Goal: Task Accomplishment & Management: Use online tool/utility

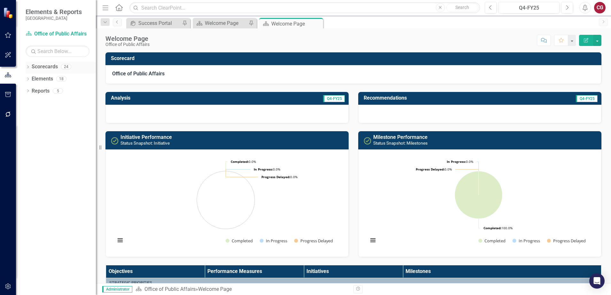
click at [29, 68] on icon "Dropdown" at bounding box center [28, 68] width 4 height 4
click at [32, 79] on icon at bounding box center [32, 78] width 2 height 3
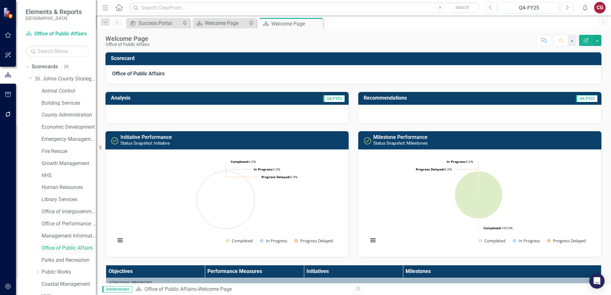
click at [61, 247] on link "Office of Public Affairs" at bounding box center [69, 248] width 54 height 7
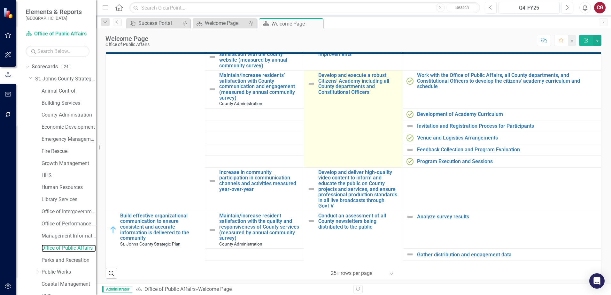
scroll to position [96, 0]
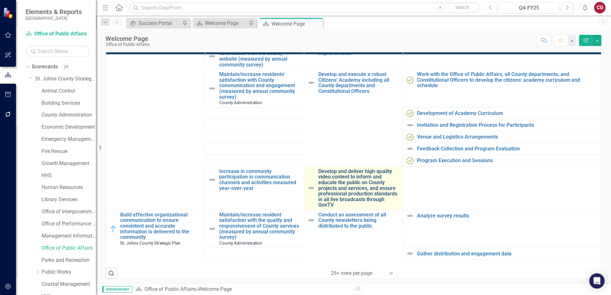
click at [332, 188] on link "Develop and deliver high-quality video content to inform and educate the public…" at bounding box center [358, 188] width 81 height 39
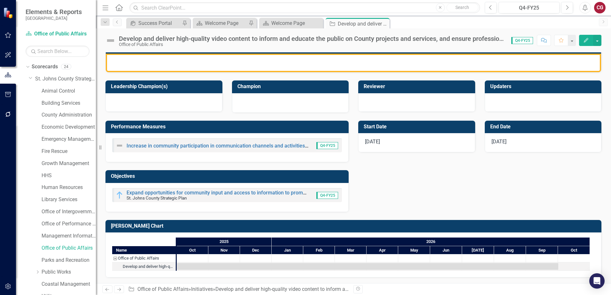
scroll to position [172, 0]
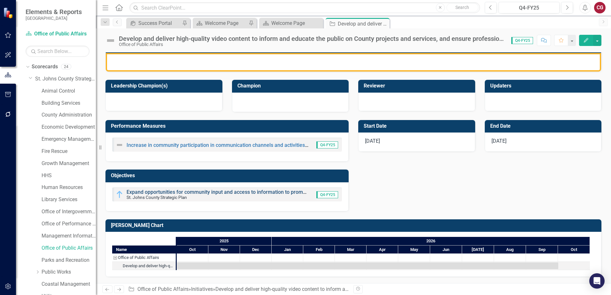
click at [147, 190] on link "Expand opportunities for community input and access to information to promote a…" at bounding box center [309, 192] width 364 height 6
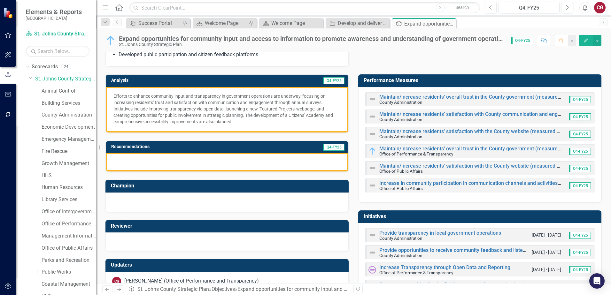
scroll to position [20, 0]
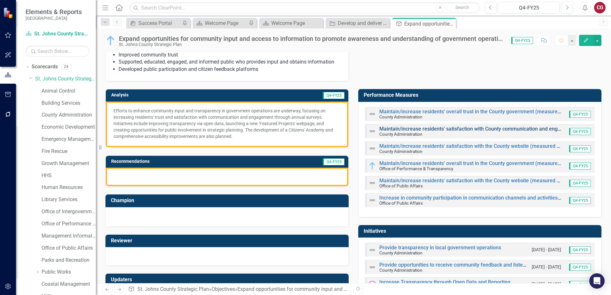
click at [484, 132] on link "Maintain/increase residents’ satisfaction with County communication and engagem…" at bounding box center [526, 129] width 294 height 6
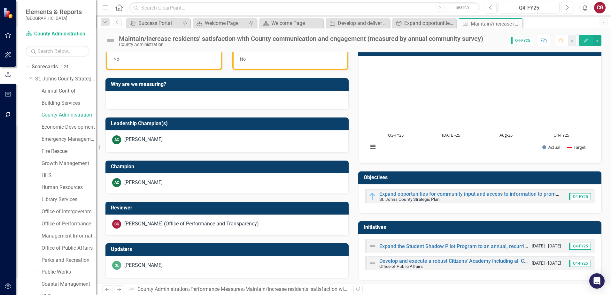
scroll to position [196, 0]
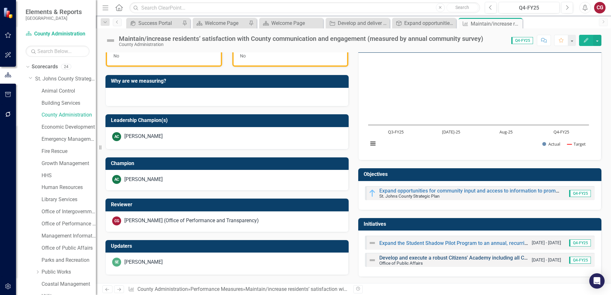
click at [402, 258] on link "Develop and execute a robust Citizens' Academy including all County departments…" at bounding box center [504, 258] width 250 height 6
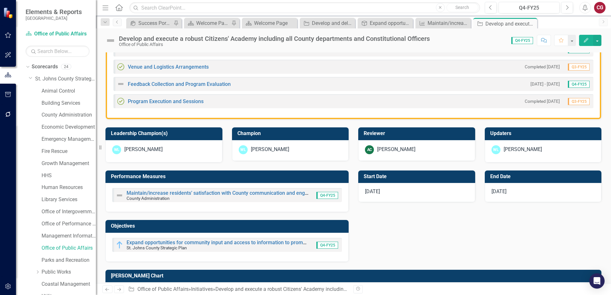
scroll to position [256, 0]
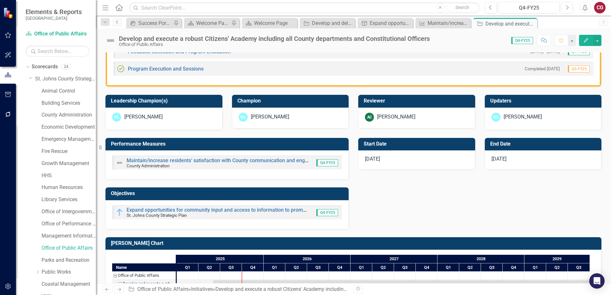
click at [116, 23] on icon "Previous" at bounding box center [117, 22] width 5 height 4
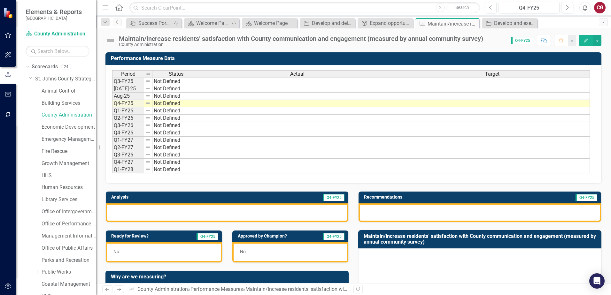
click at [116, 23] on icon "Previous" at bounding box center [117, 22] width 5 height 4
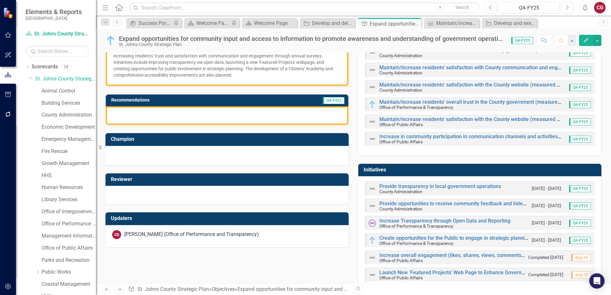
scroll to position [96, 0]
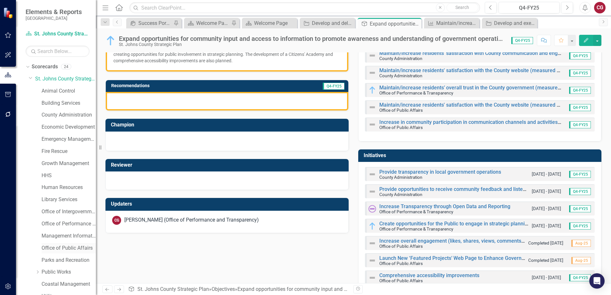
click at [64, 250] on link "Office of Public Affairs" at bounding box center [69, 248] width 54 height 7
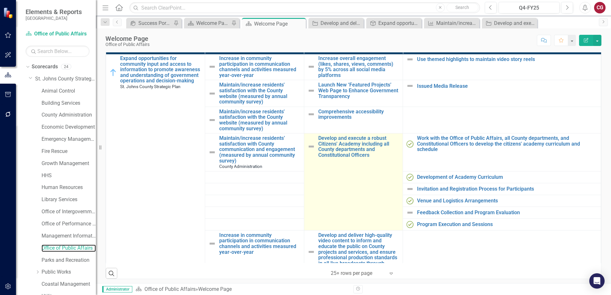
scroll to position [64, 0]
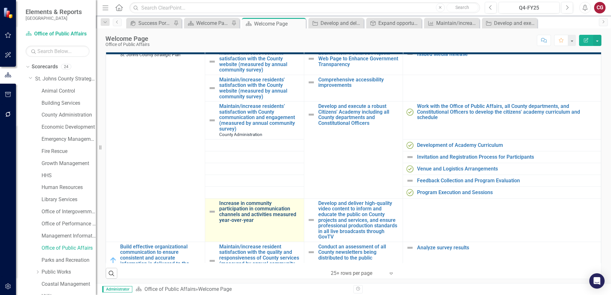
click at [240, 211] on link "Increase in community participation in communication channels and activities me…" at bounding box center [259, 212] width 81 height 22
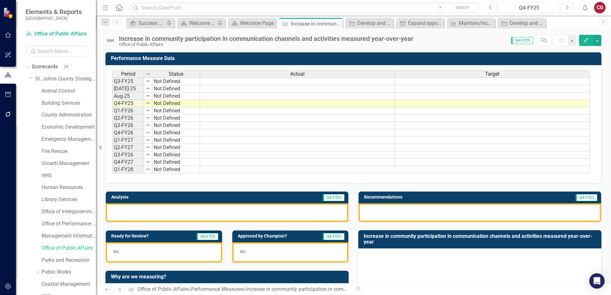
scroll to position [196, 0]
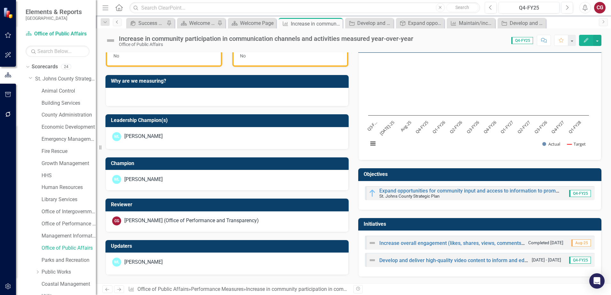
click at [120, 24] on link "Previous" at bounding box center [117, 23] width 9 height 8
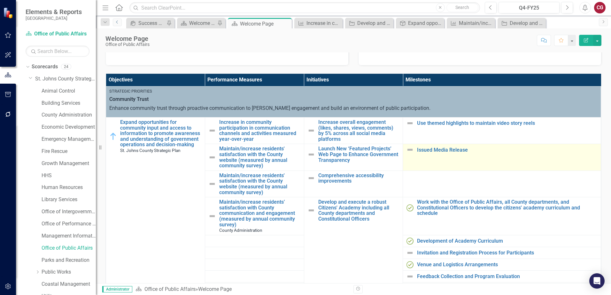
scroll to position [160, 0]
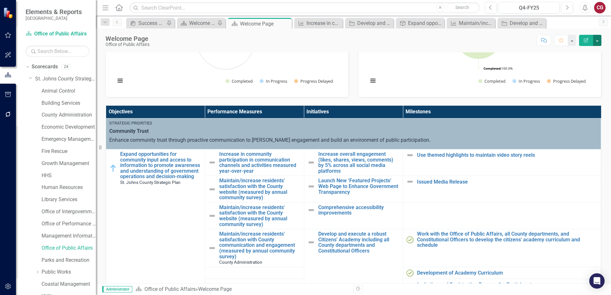
click at [598, 44] on button "button" at bounding box center [597, 40] width 8 height 11
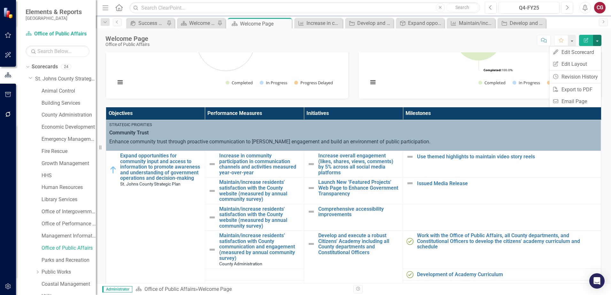
scroll to position [192, 0]
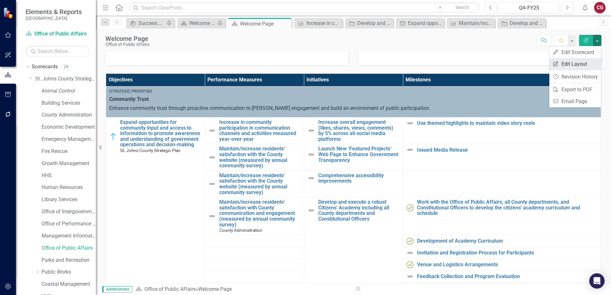
click at [582, 62] on link "Edit Report Edit Layout" at bounding box center [575, 64] width 52 height 12
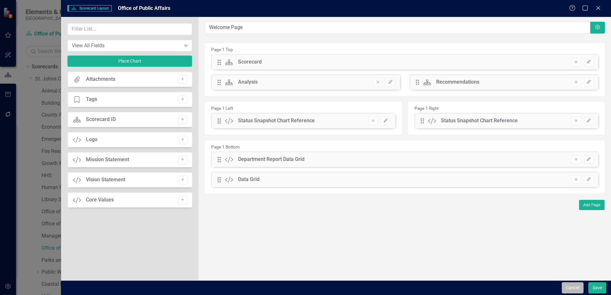
click at [576, 285] on button "Cancel" at bounding box center [573, 287] width 22 height 11
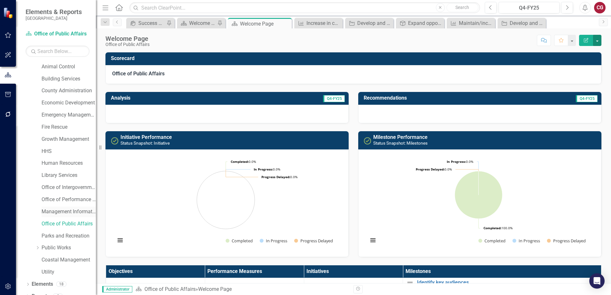
scroll to position [33, 0]
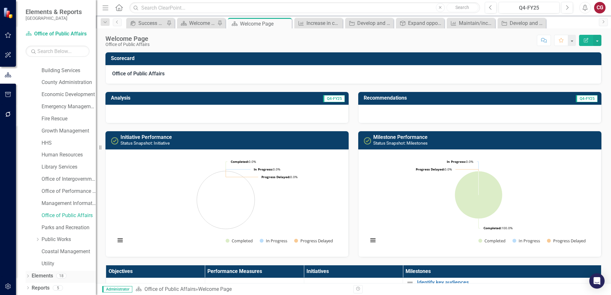
click at [44, 275] on link "Elements" at bounding box center [42, 275] width 21 height 7
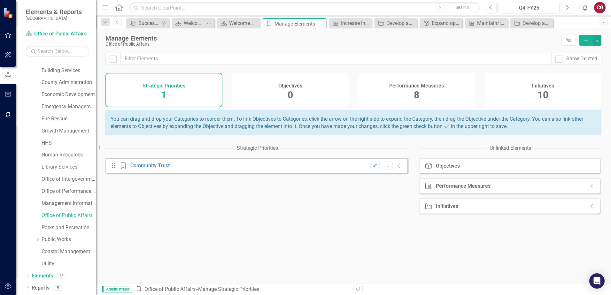
click at [432, 88] on h4 "Performance Measures" at bounding box center [416, 86] width 55 height 6
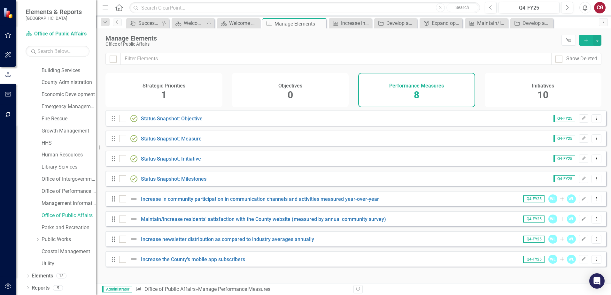
click at [115, 24] on link "Previous" at bounding box center [117, 23] width 9 height 8
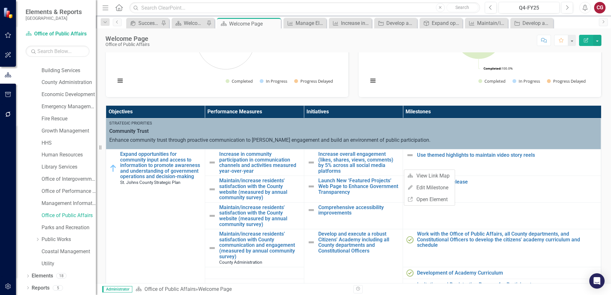
click at [481, 110] on th "Milestones" at bounding box center [502, 112] width 198 height 12
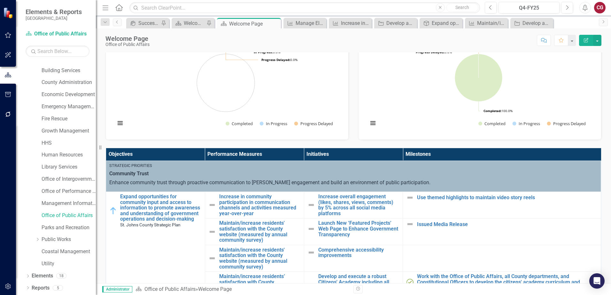
scroll to position [128, 0]
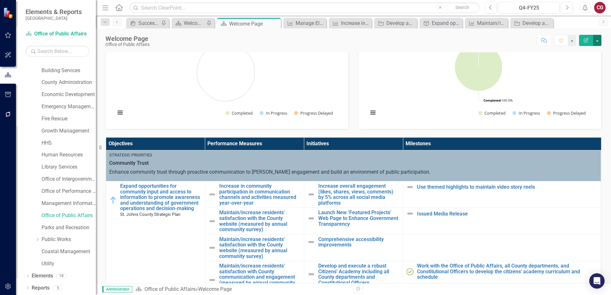
click at [596, 40] on button "button" at bounding box center [597, 40] width 8 height 11
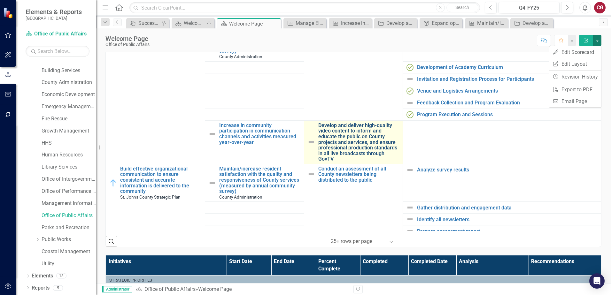
scroll to position [108, 0]
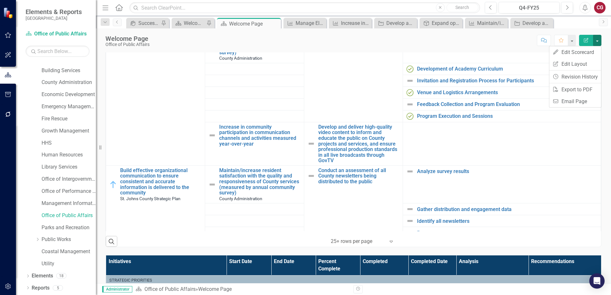
drag, startPoint x: 308, startPoint y: 124, endPoint x: 419, endPoint y: 160, distance: 117.7
click at [419, 160] on tr "Increase in community participation in communication channels and activities me…" at bounding box center [353, 143] width 495 height 43
click at [594, 41] on button "button" at bounding box center [597, 40] width 8 height 11
click at [574, 85] on link "PDF Export to PDF" at bounding box center [575, 90] width 52 height 12
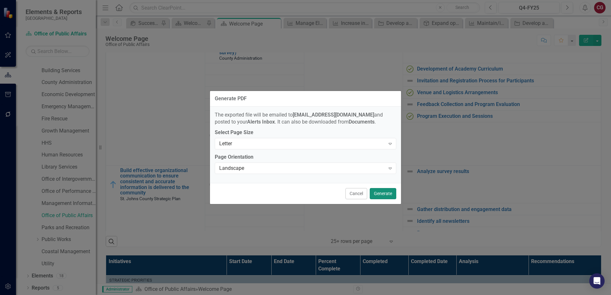
click at [390, 196] on button "Generate" at bounding box center [383, 193] width 27 height 11
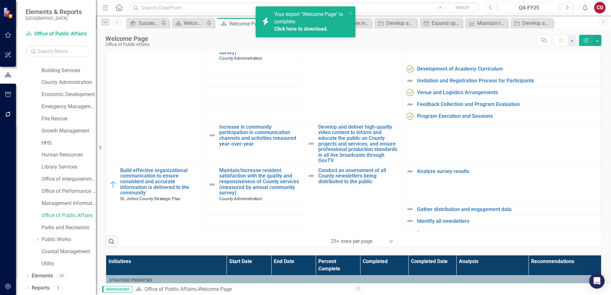
click at [315, 28] on link "Click here to download." at bounding box center [301, 29] width 54 height 6
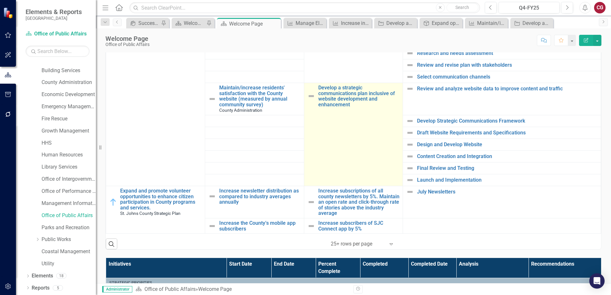
scroll to position [256, 0]
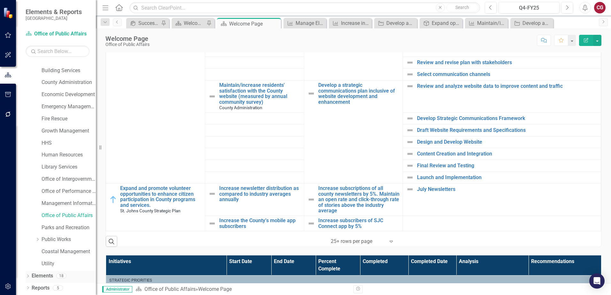
click at [42, 279] on link "Elements" at bounding box center [42, 275] width 21 height 7
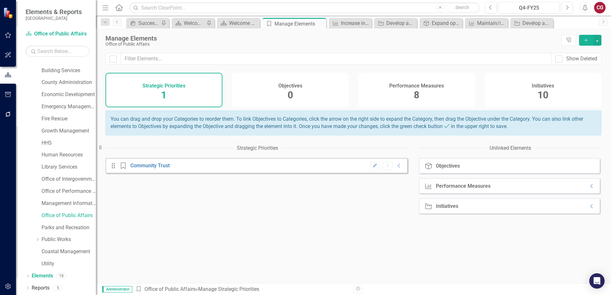
click at [283, 95] on div "Objectives 0" at bounding box center [290, 90] width 117 height 35
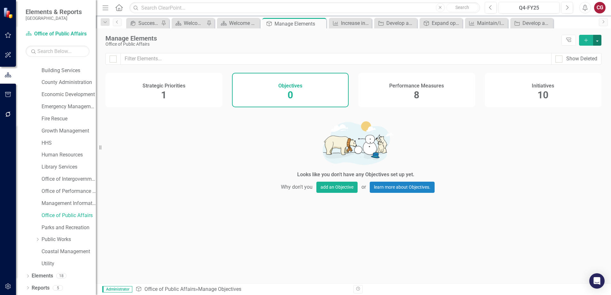
click at [596, 42] on button "button" at bounding box center [597, 40] width 8 height 11
click at [585, 50] on link "Objective Add Objective" at bounding box center [575, 52] width 50 height 12
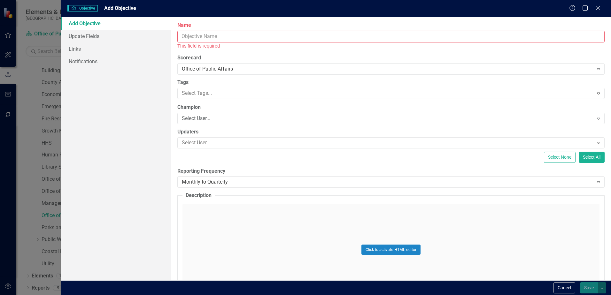
click at [289, 33] on input "Name" at bounding box center [390, 37] width 427 height 12
paste input "Expand opportunities for community input and access to information to promote a…"
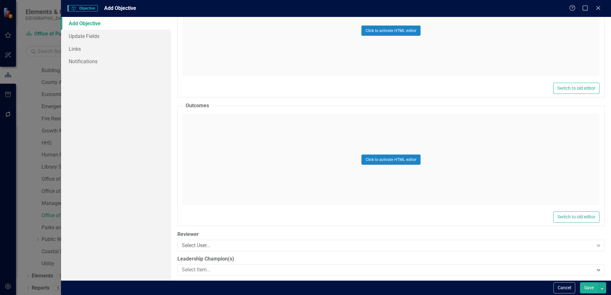
scroll to position [201, 0]
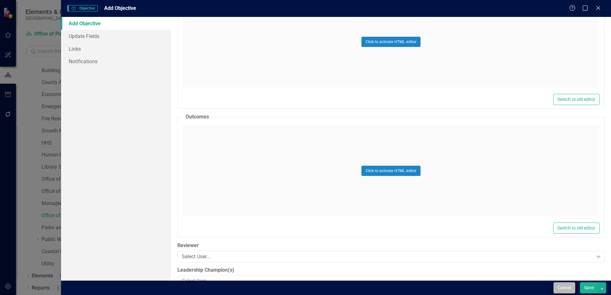
type input "Expand opportunities for community input and access to information to promote a…"
click at [561, 287] on button "Cancel" at bounding box center [564, 287] width 22 height 11
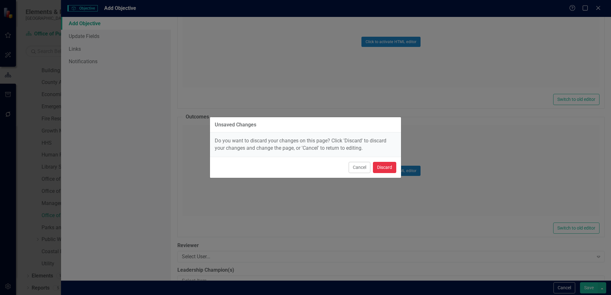
click at [390, 169] on button "Discard" at bounding box center [384, 167] width 23 height 11
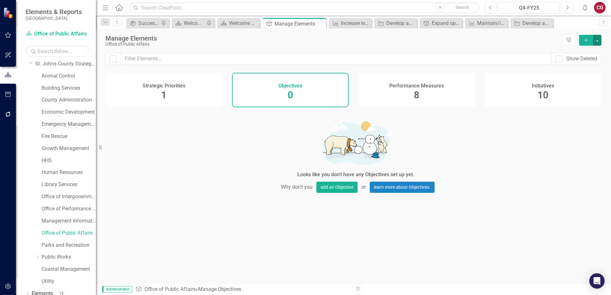
scroll to position [0, 0]
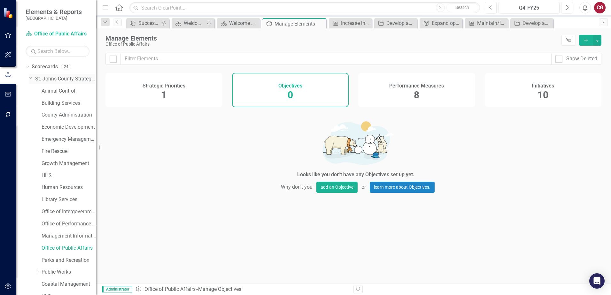
click at [51, 81] on link "St. Johns County Strategic Plan" at bounding box center [65, 78] width 61 height 7
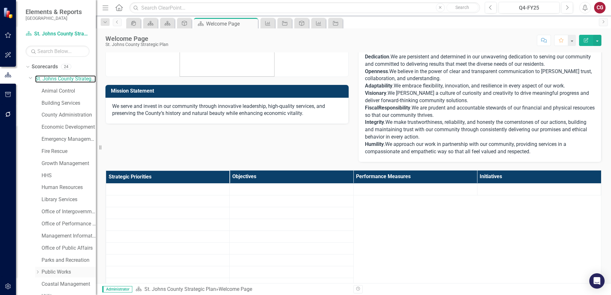
scroll to position [33, 0]
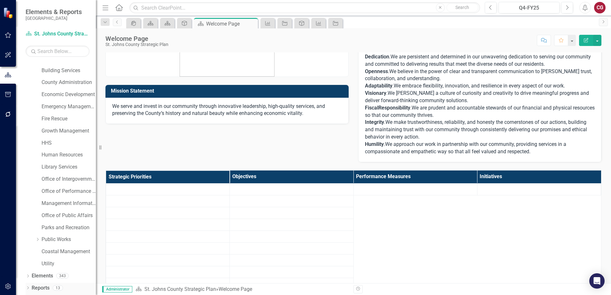
click at [38, 288] on link "Reports" at bounding box center [41, 288] width 18 height 7
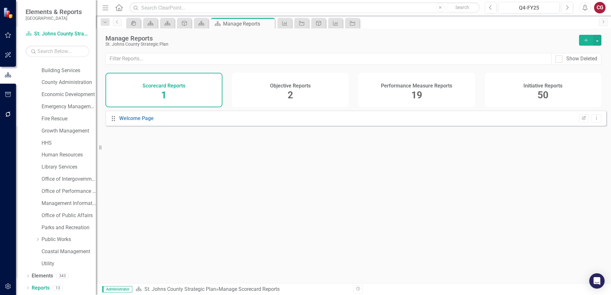
click at [288, 93] on span "2" at bounding box center [290, 94] width 5 height 11
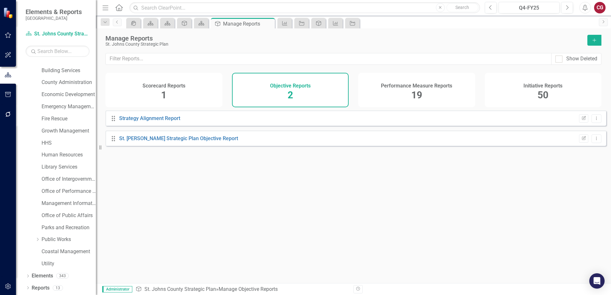
click at [589, 41] on button "Add" at bounding box center [594, 40] width 14 height 11
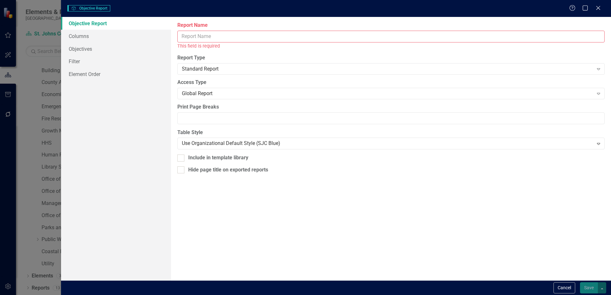
click at [219, 36] on input "Report Name" at bounding box center [390, 37] width 427 height 12
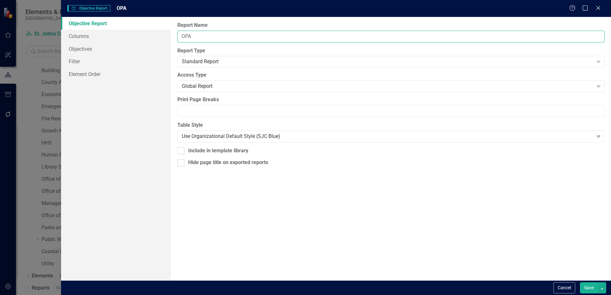
type input "OPA Strategic Outcome Report"
click at [222, 88] on div "Global Report" at bounding box center [387, 86] width 411 height 7
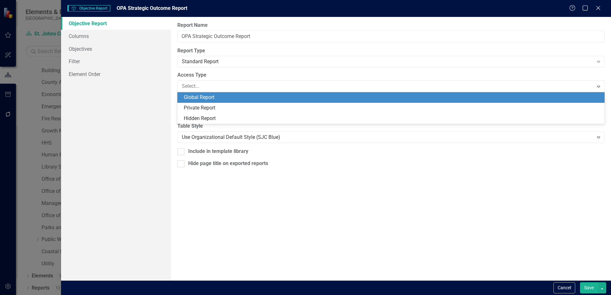
click at [224, 95] on div "Global Report" at bounding box center [392, 97] width 417 height 7
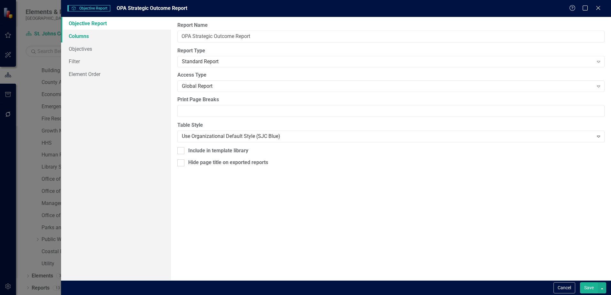
click at [83, 36] on link "Columns" at bounding box center [116, 36] width 110 height 13
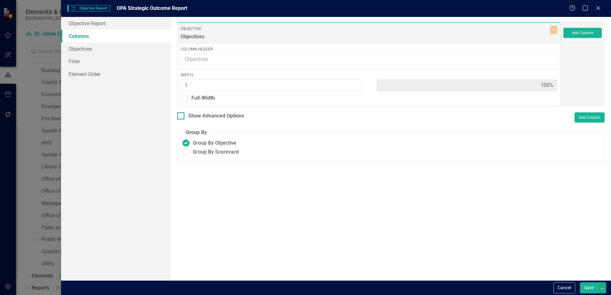
click at [194, 116] on div "Show Advanced Options" at bounding box center [216, 115] width 56 height 7
click at [181, 116] on input "Show Advanced Options" at bounding box center [179, 114] width 4 height 4
checkbox input "true"
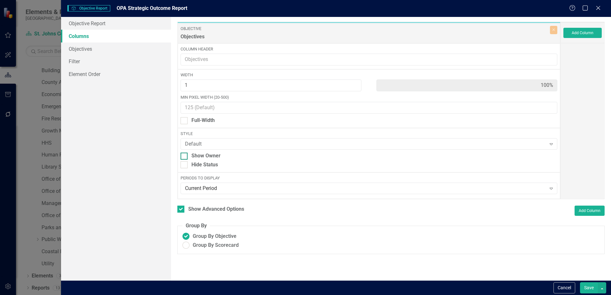
click at [197, 159] on div "Show Owner" at bounding box center [205, 155] width 29 height 7
click at [185, 157] on input "Show Owner" at bounding box center [182, 155] width 4 height 4
checkbox input "true"
click at [212, 246] on span "Group By Scorecard" at bounding box center [216, 245] width 46 height 7
click at [191, 246] on input "Group By Scorecard" at bounding box center [186, 246] width 10 height 10
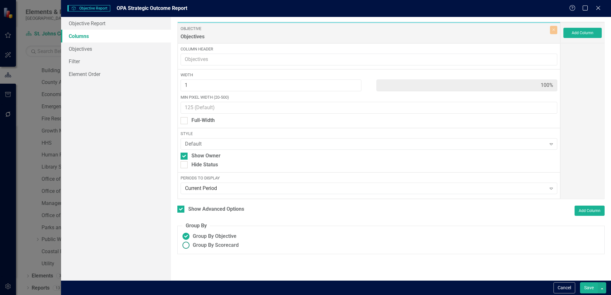
radio input "true"
click at [205, 269] on div "Group By Strategic Priority" at bounding box center [233, 268] width 61 height 7
click at [196, 269] on input "Group By Strategic Priority" at bounding box center [194, 267] width 4 height 4
checkbox input "true"
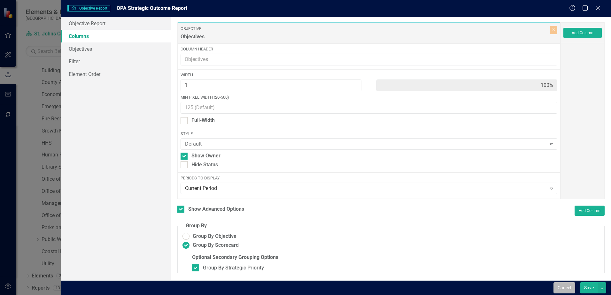
click at [567, 288] on button "Cancel" at bounding box center [564, 287] width 22 height 11
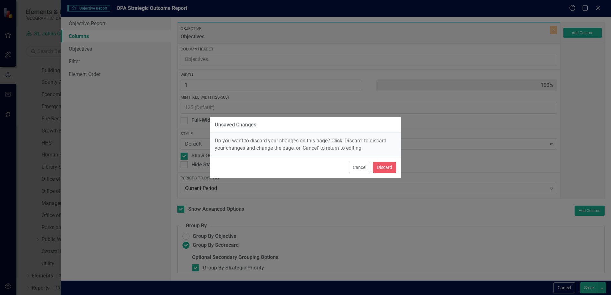
click at [398, 172] on div "Cancel Discard" at bounding box center [305, 167] width 191 height 21
click at [392, 168] on button "Discard" at bounding box center [384, 167] width 23 height 11
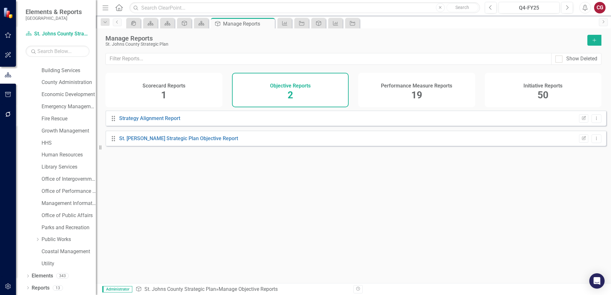
click at [474, 182] on div "Drag Strategy Alignment Report Edit Report Dropdown Menu Drag St. Johns Strateg…" at bounding box center [353, 195] width 515 height 168
click at [53, 212] on link "Office of Public Affairs" at bounding box center [69, 215] width 54 height 7
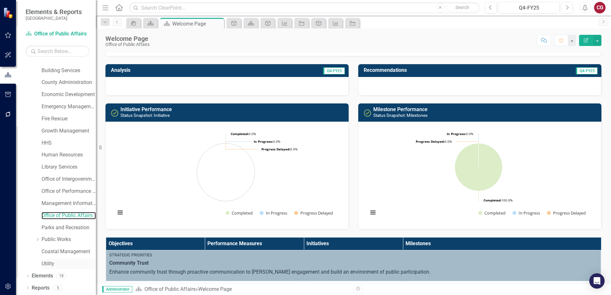
scroll to position [96, 0]
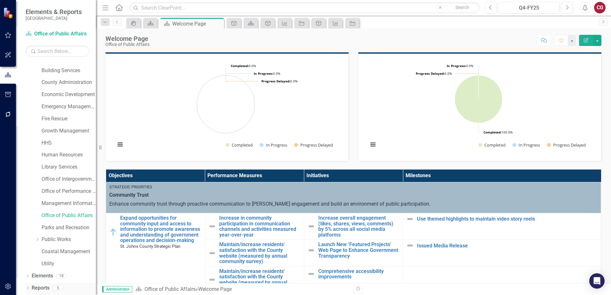
click at [40, 288] on link "Reports" at bounding box center [41, 288] width 18 height 7
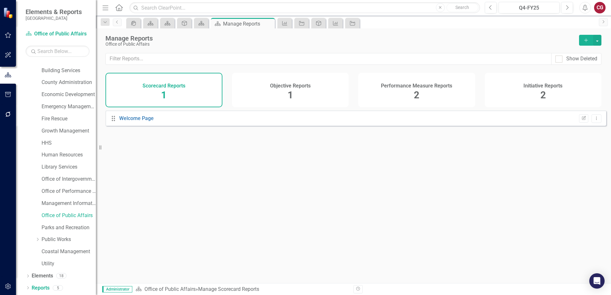
click at [292, 98] on span "1" at bounding box center [290, 94] width 5 height 11
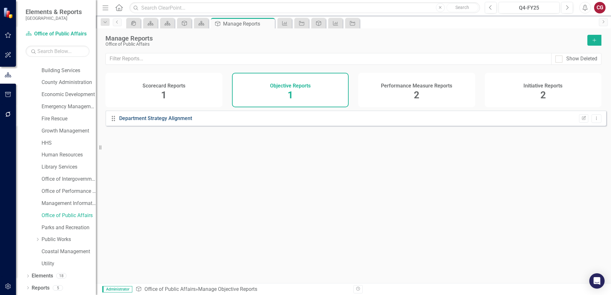
click at [152, 121] on link "Department Strategy Alignment" at bounding box center [155, 118] width 73 height 6
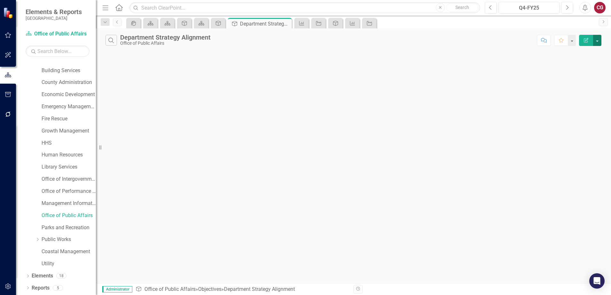
click at [595, 43] on button "button" at bounding box center [597, 40] width 8 height 11
click at [569, 52] on link "Edit Report Edit Report" at bounding box center [575, 52] width 50 height 12
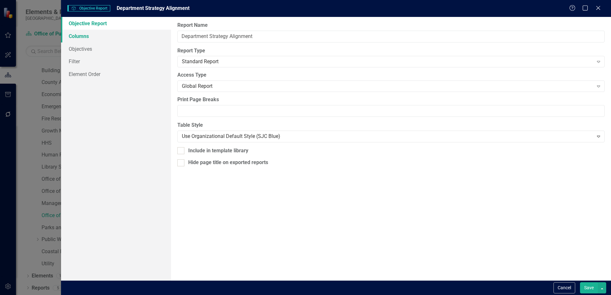
click at [88, 38] on link "Columns" at bounding box center [116, 36] width 110 height 13
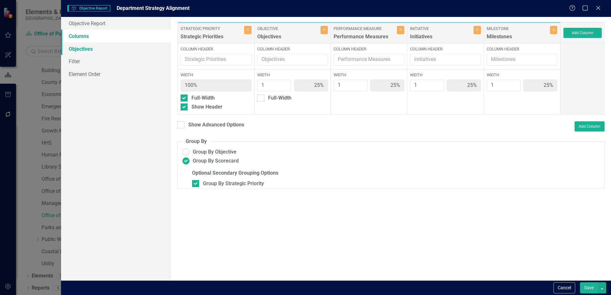
click at [86, 49] on link "Objectives" at bounding box center [116, 48] width 110 height 13
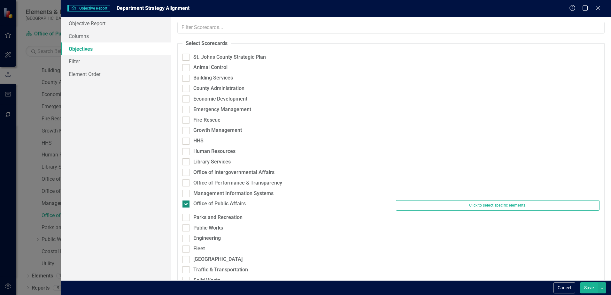
click at [184, 203] on input "Office of Public Affairs" at bounding box center [184, 203] width 4 height 4
checkbox input "false"
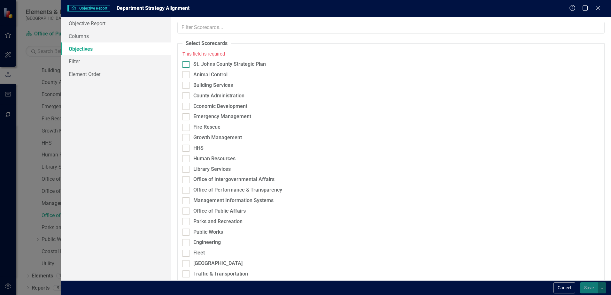
click at [189, 66] on div at bounding box center [185, 64] width 7 height 7
click at [187, 65] on input "St. Johns County Strategic Plan" at bounding box center [184, 63] width 4 height 4
checkbox input "true"
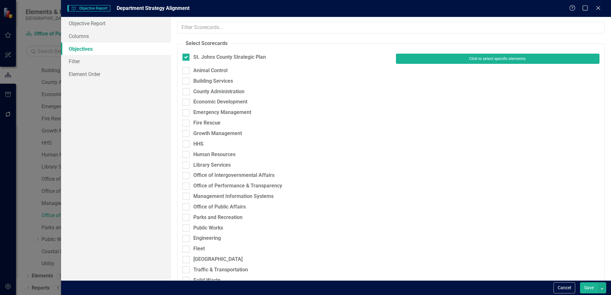
click at [459, 59] on button "Click to select specific elements." at bounding box center [497, 59] width 203 height 10
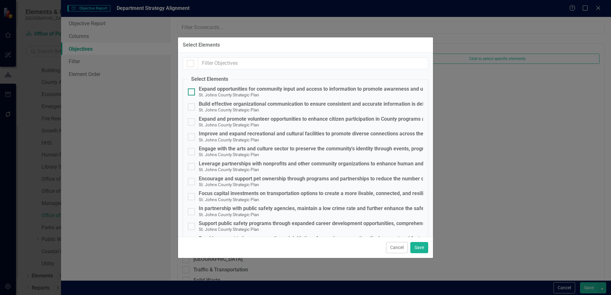
click at [227, 91] on div "Expand opportunities for community input and access to information to promote a…" at bounding box center [381, 89] width 365 height 6
click at [192, 91] on input "Expand opportunities for community input and access to information to promote a…" at bounding box center [190, 90] width 4 height 4
checkbox input "true"
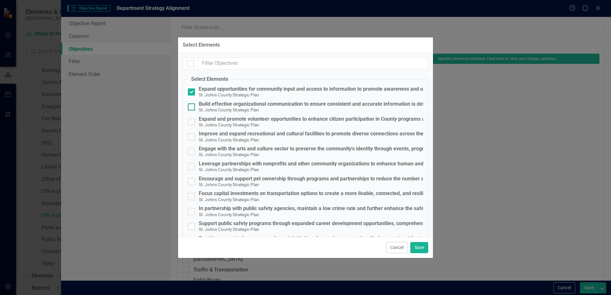
click at [225, 105] on div "Build effective organizational communication to ensure consistent and accurate …" at bounding box center [339, 104] width 280 height 6
click at [192, 105] on input "Build effective organizational communication to ensure consistent and accurate …" at bounding box center [190, 106] width 4 height 4
checkbox input "true"
click at [264, 122] on div "Expand and promote volunteer opportunities to enhance citizen participation in …" at bounding box center [326, 119] width 254 height 6
click at [192, 122] on input "Expand and promote volunteer opportunities to enhance citizen participation in …" at bounding box center [190, 121] width 4 height 4
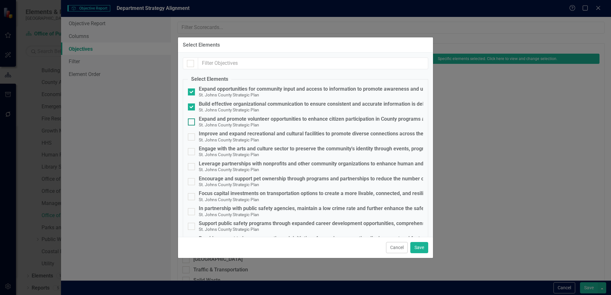
checkbox input "true"
click at [422, 247] on button "Save" at bounding box center [419, 247] width 18 height 11
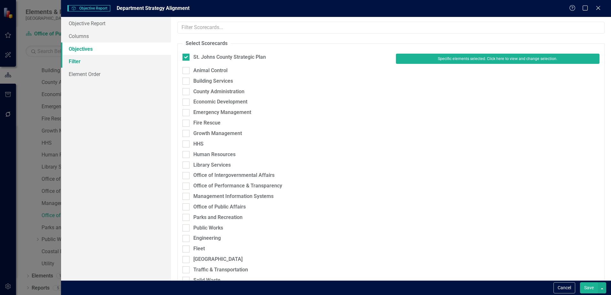
click at [80, 64] on link "Filter" at bounding box center [116, 61] width 110 height 13
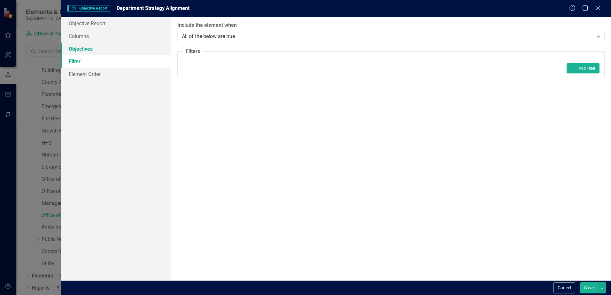
click at [80, 46] on link "Objectives" at bounding box center [116, 48] width 110 height 13
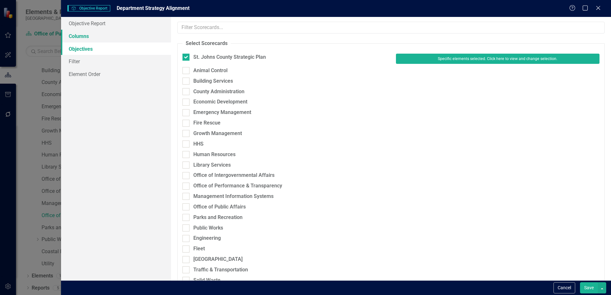
click at [80, 36] on link "Columns" at bounding box center [116, 36] width 110 height 13
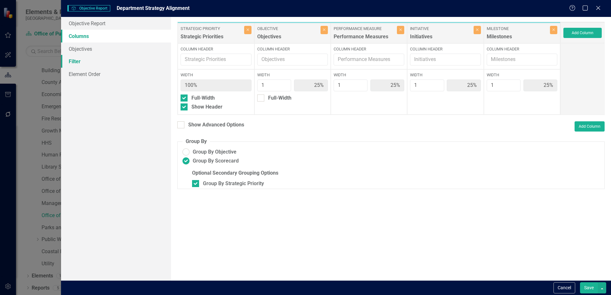
click at [77, 67] on link "Filter" at bounding box center [116, 61] width 110 height 13
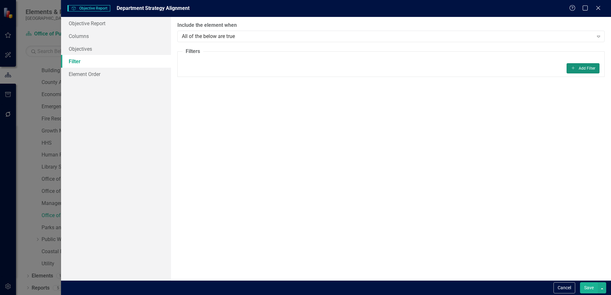
click at [592, 65] on button "Add Add Filter" at bounding box center [582, 68] width 33 height 10
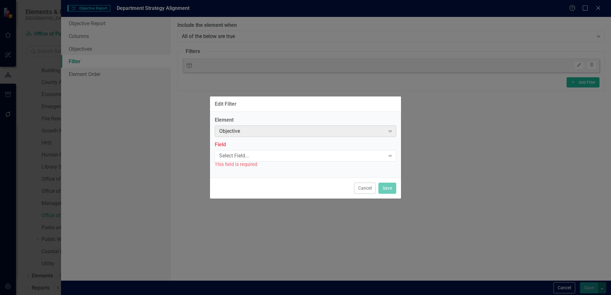
click at [314, 131] on div "Objective" at bounding box center [302, 131] width 166 height 7
click at [384, 131] on div "Objective" at bounding box center [302, 131] width 166 height 7
click at [365, 156] on div "Select Field..." at bounding box center [302, 155] width 166 height 7
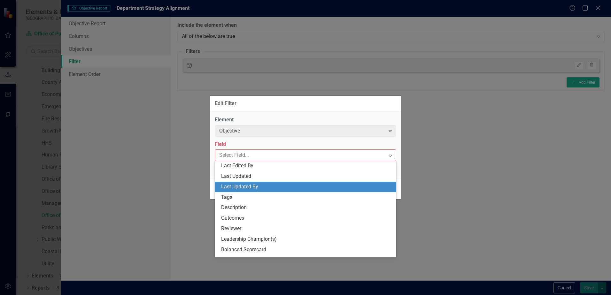
scroll to position [128, 0]
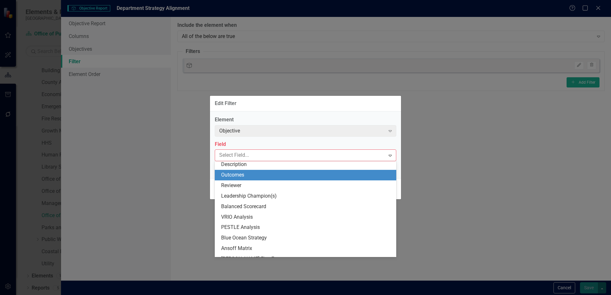
click at [265, 176] on div "Outcomes" at bounding box center [306, 175] width 171 height 7
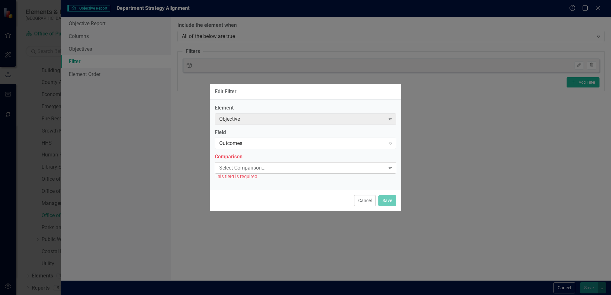
click at [265, 167] on div "Select Comparison..." at bounding box center [302, 168] width 166 height 7
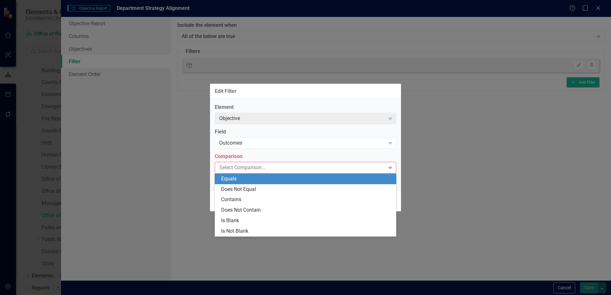
click at [359, 110] on label "Element" at bounding box center [305, 107] width 181 height 7
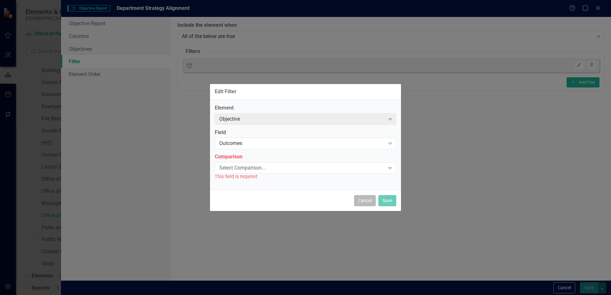
click at [367, 203] on button "Cancel" at bounding box center [365, 200] width 22 height 11
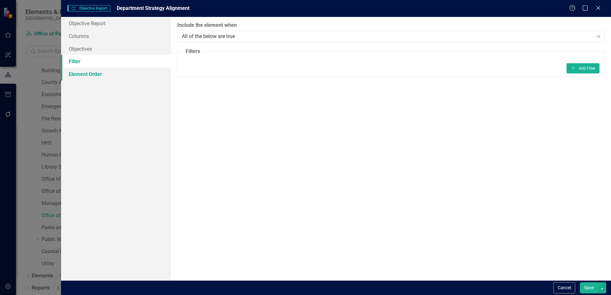
click at [118, 74] on link "Element Order" at bounding box center [116, 74] width 110 height 13
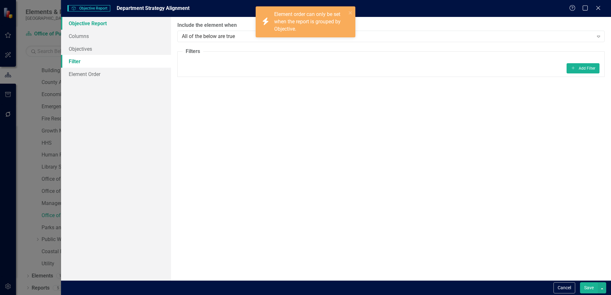
click at [91, 25] on link "Objective Report" at bounding box center [116, 23] width 110 height 13
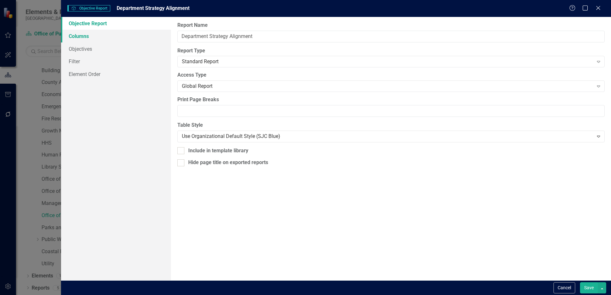
click at [90, 36] on link "Columns" at bounding box center [116, 36] width 110 height 13
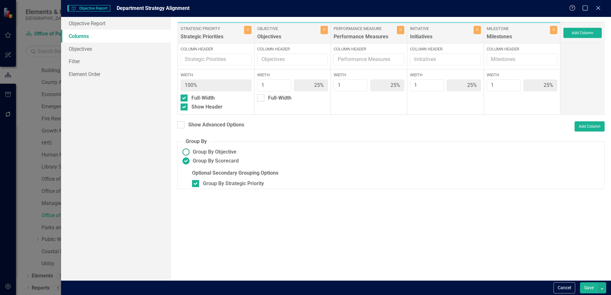
click at [186, 152] on ins at bounding box center [186, 152] width 10 height 10
click at [186, 152] on input "Group By Objective" at bounding box center [186, 152] width 10 height 10
radio input "true"
type input "20%"
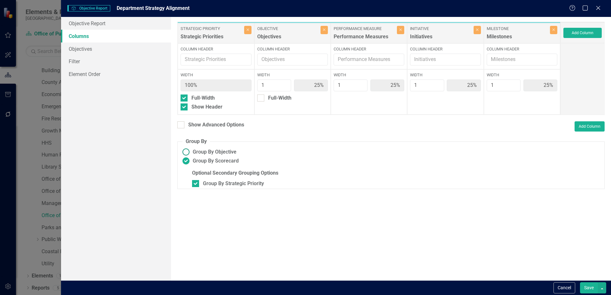
type input "20%"
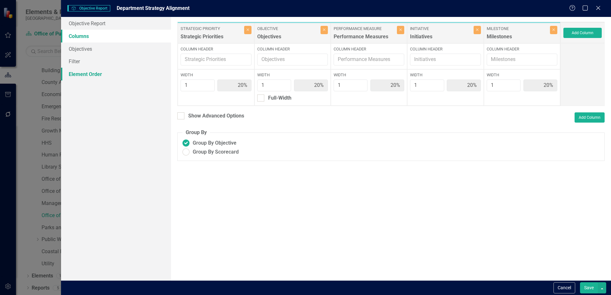
click at [81, 73] on link "Element Order" at bounding box center [116, 74] width 110 height 13
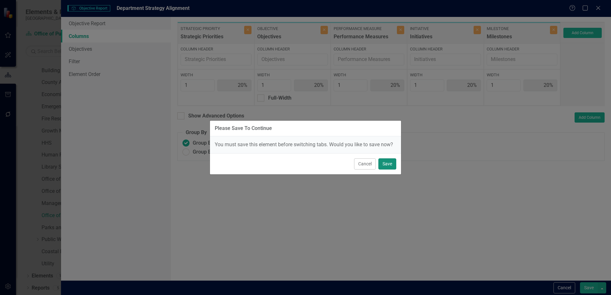
click at [389, 167] on button "Save" at bounding box center [387, 163] width 18 height 11
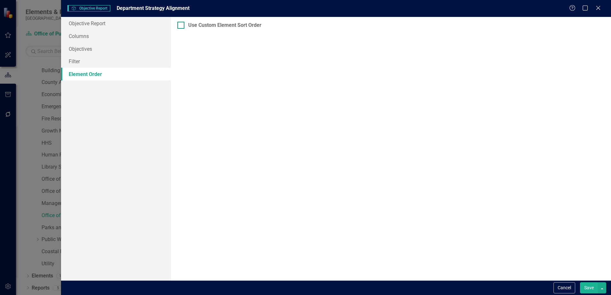
click at [218, 24] on div "Use Custom Element Sort Order" at bounding box center [224, 25] width 73 height 7
click at [181, 24] on input "Use Custom Element Sort Order" at bounding box center [179, 24] width 4 height 4
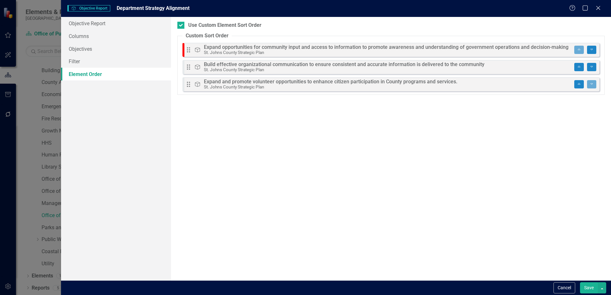
click at [228, 49] on div "Expand opportunities for community input and access to information to promote a…" at bounding box center [386, 47] width 364 height 5
drag, startPoint x: 211, startPoint y: 61, endPoint x: 211, endPoint y: 56, distance: 5.8
click at [211, 56] on div "Drag Objective Expand opportunities for community input and access to informati…" at bounding box center [390, 67] width 417 height 49
click at [211, 49] on div "Expand opportunities for community input and access to information to promote a…" at bounding box center [386, 47] width 364 height 5
drag, startPoint x: 293, startPoint y: 125, endPoint x: 274, endPoint y: 124, distance: 19.2
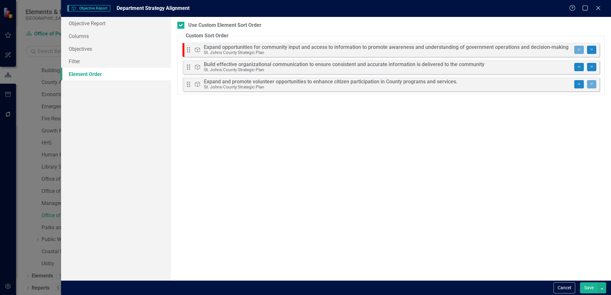
click at [293, 125] on div "Drag and drop to set a custom order for this report. If new elements are added …" at bounding box center [391, 149] width 440 height 264
click at [183, 27] on div at bounding box center [180, 25] width 7 height 7
click at [181, 26] on input "Use Custom Element Sort Order" at bounding box center [179, 24] width 4 height 4
checkbox input "false"
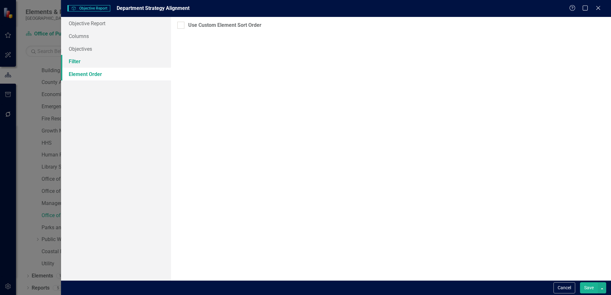
click at [80, 61] on link "Filter" at bounding box center [116, 61] width 110 height 13
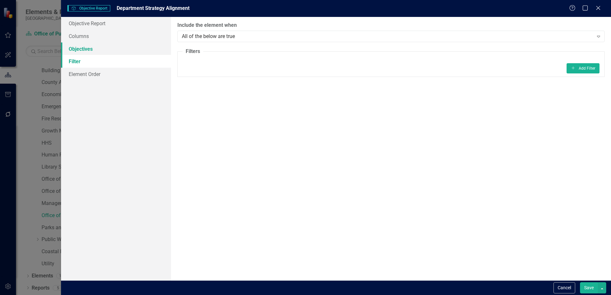
click at [76, 49] on link "Objectives" at bounding box center [116, 48] width 110 height 13
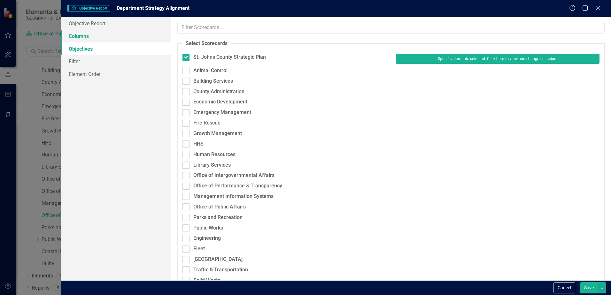
click at [79, 39] on link "Columns" at bounding box center [116, 36] width 110 height 13
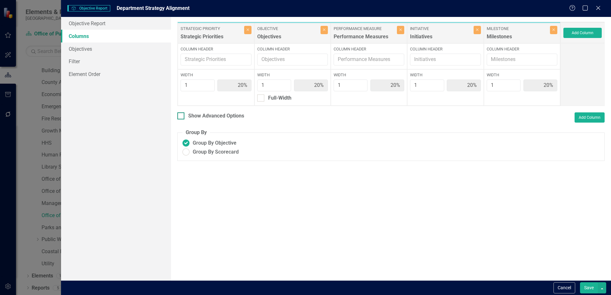
click at [219, 118] on div "Show Advanced Options" at bounding box center [216, 115] width 56 height 7
click at [181, 117] on input "Show Advanced Options" at bounding box center [179, 114] width 4 height 4
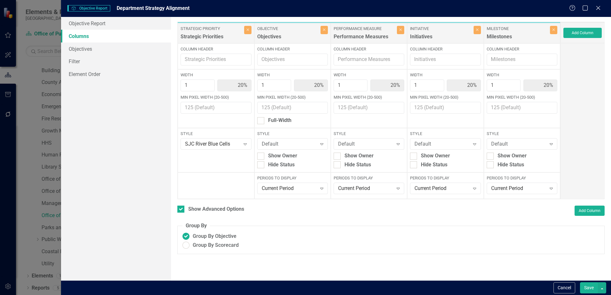
click at [594, 287] on button "Save" at bounding box center [589, 287] width 18 height 11
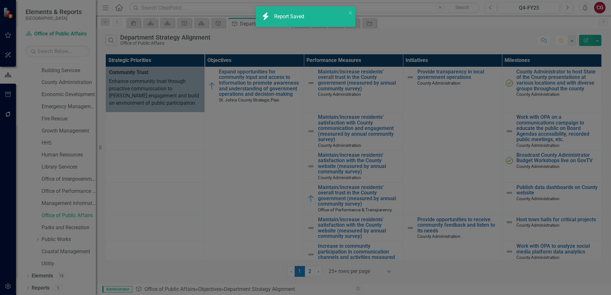
checkbox input "false"
radio input "true"
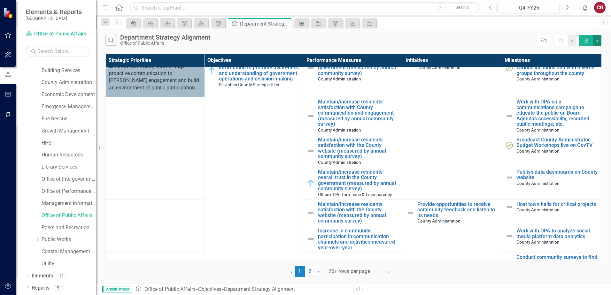
scroll to position [0, 0]
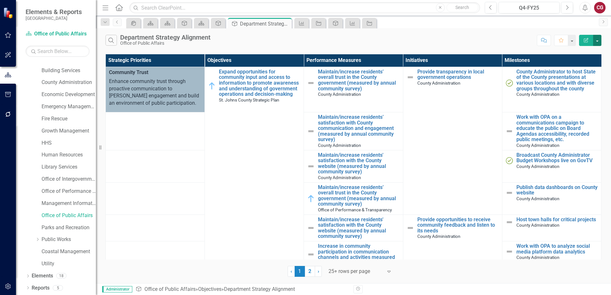
click at [600, 43] on button "button" at bounding box center [597, 40] width 8 height 11
click at [572, 53] on link "Edit Report Edit Report" at bounding box center [575, 52] width 50 height 12
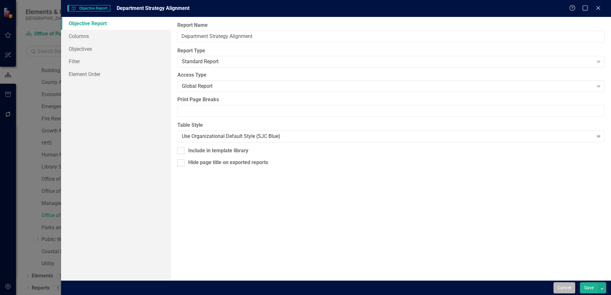
click at [566, 287] on button "Cancel" at bounding box center [564, 287] width 22 height 11
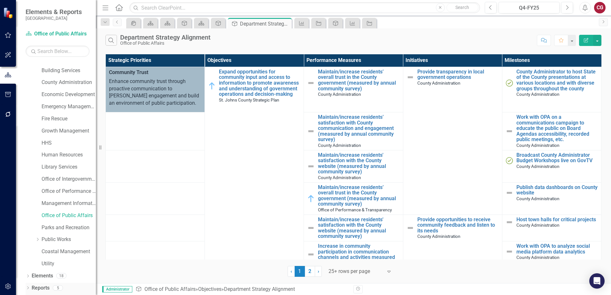
click at [55, 285] on div "Reports 5" at bounding box center [64, 289] width 64 height 12
click at [55, 289] on div "5" at bounding box center [58, 287] width 10 height 5
click at [47, 289] on link "Reports" at bounding box center [41, 288] width 18 height 7
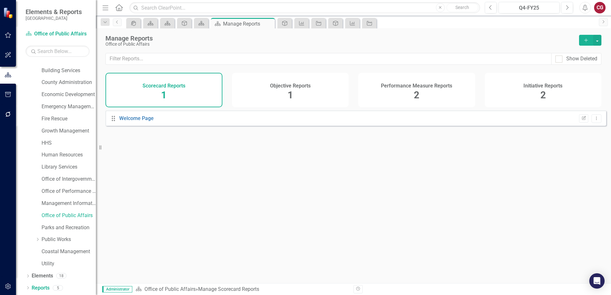
click at [299, 80] on div "Objective Reports 1" at bounding box center [290, 90] width 117 height 35
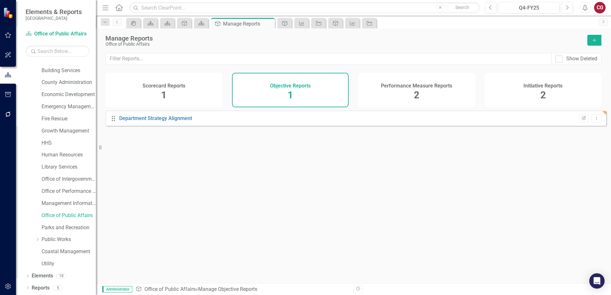
click at [410, 89] on div "Performance Measure Reports 2" at bounding box center [416, 90] width 117 height 35
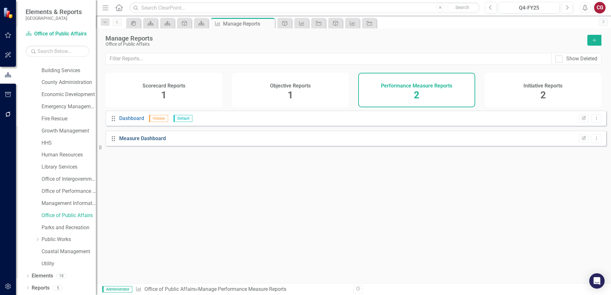
click at [152, 142] on link "Measure Dashboard" at bounding box center [142, 138] width 47 height 6
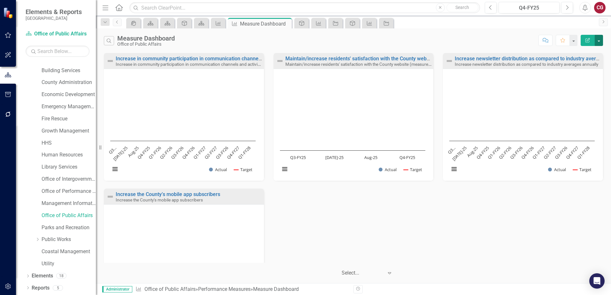
click at [598, 43] on button "button" at bounding box center [598, 40] width 8 height 11
click at [574, 52] on link "Edit Report Edit Report" at bounding box center [571, 52] width 63 height 12
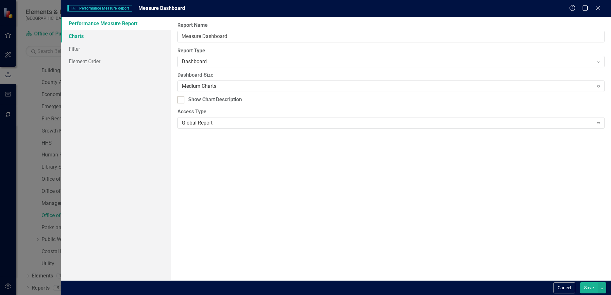
click at [88, 40] on link "Charts" at bounding box center [116, 36] width 110 height 13
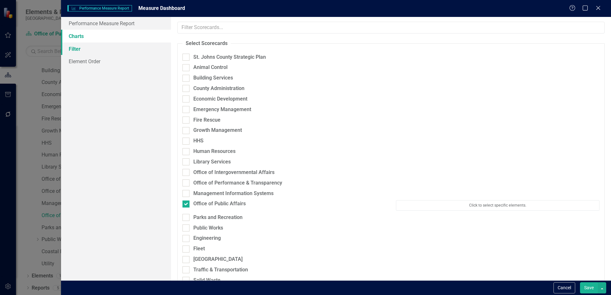
click at [80, 51] on link "Filter" at bounding box center [116, 48] width 110 height 13
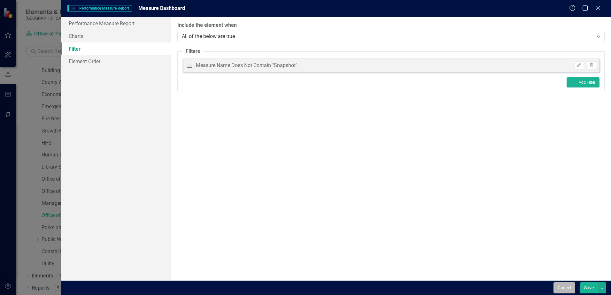
click at [553, 283] on button "Cancel" at bounding box center [564, 287] width 22 height 11
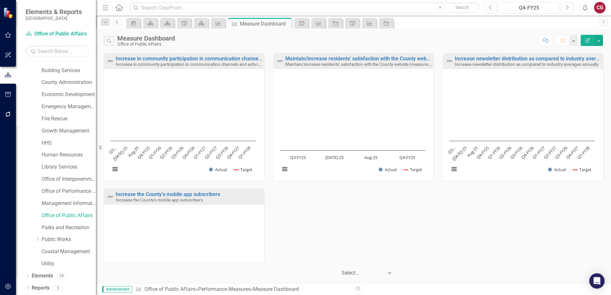
click at [118, 19] on link "Previous" at bounding box center [117, 23] width 9 height 8
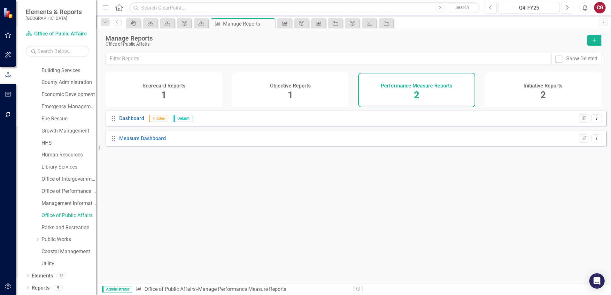
click at [599, 39] on button "Add" at bounding box center [594, 40] width 14 height 11
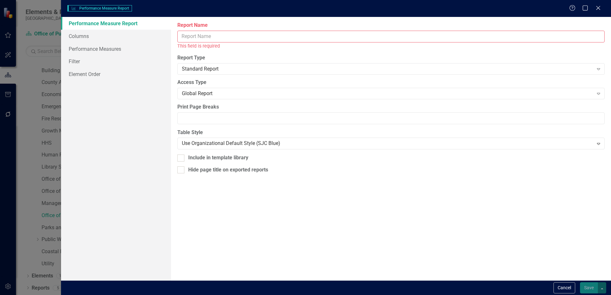
click at [207, 34] on input "Report Name" at bounding box center [390, 37] width 427 height 12
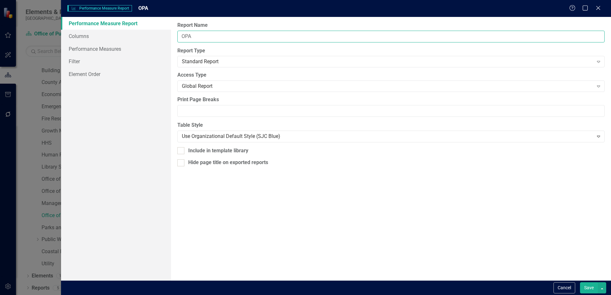
type input "OPA Strategic Outcome Report"
click at [215, 110] on input "Print Page Breaks" at bounding box center [390, 111] width 427 height 12
click at [171, 190] on div "Report Name OPA Strategic Outcome Report Report Type Standard Report Expand Glo…" at bounding box center [391, 149] width 440 height 264
click at [89, 36] on link "Columns" at bounding box center [116, 36] width 110 height 13
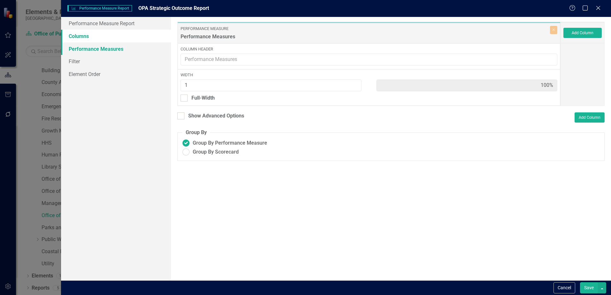
click at [88, 51] on link "Performance Measures" at bounding box center [116, 48] width 110 height 13
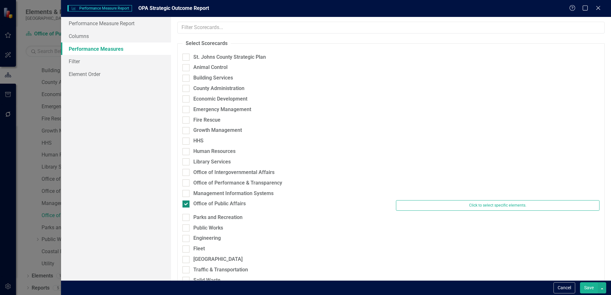
click at [188, 205] on div at bounding box center [185, 204] width 7 height 7
click at [187, 205] on input "Office of Public Affairs" at bounding box center [184, 203] width 4 height 4
checkbox input "false"
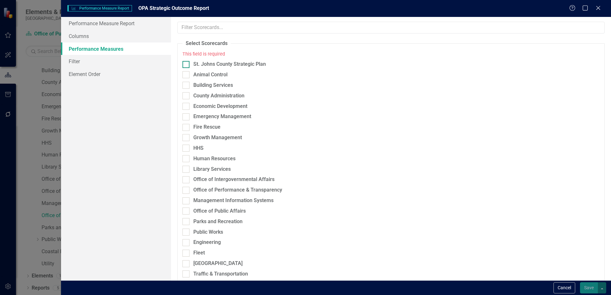
click at [188, 64] on div at bounding box center [185, 64] width 7 height 7
click at [187, 64] on input "St. Johns County Strategic Plan" at bounding box center [184, 63] width 4 height 4
checkbox input "true"
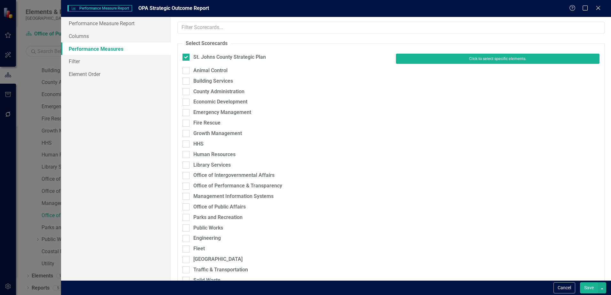
click at [436, 59] on button "Click to select specific elements." at bounding box center [497, 59] width 203 height 10
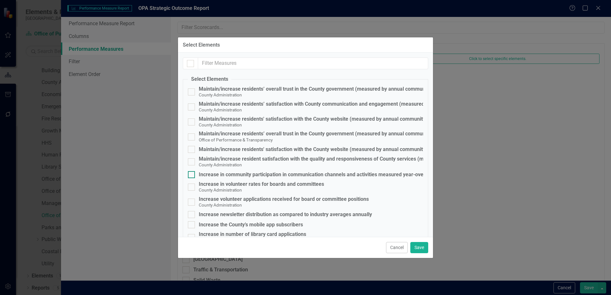
click at [267, 173] on div "Increase in community participation in communication channels and activities me…" at bounding box center [318, 175] width 239 height 6
click at [192, 173] on input "Increase in community participation in communication channels and activities me…" at bounding box center [190, 173] width 4 height 4
checkbox input "true"
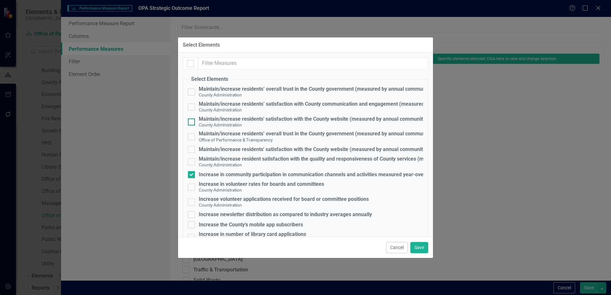
click at [250, 119] on div "Maintain/increase residents' satisfaction with the County website (measured by …" at bounding box center [321, 119] width 245 height 6
click at [192, 119] on input "Maintain/increase residents' satisfaction with the County website (measured by …" at bounding box center [190, 121] width 4 height 4
checkbox input "true"
click at [252, 148] on div "Maintain/increase residents' satisfaction with the County website (measured by …" at bounding box center [321, 150] width 245 height 6
click at [192, 148] on input "Maintain/increase residents' satisfaction with the County website (measured by …" at bounding box center [190, 148] width 4 height 4
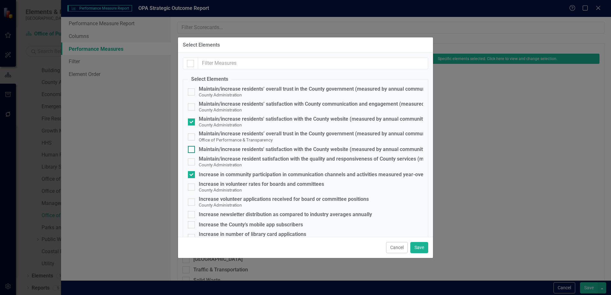
checkbox input "true"
click at [276, 104] on div "Maintain/increase residents’ satisfaction with County communication and engagem…" at bounding box center [346, 104] width 295 height 6
click at [192, 104] on input "Maintain/increase residents’ satisfaction with County communication and engagem…" at bounding box center [190, 106] width 4 height 4
checkbox input "true"
click at [259, 64] on input "text" at bounding box center [313, 64] width 230 height 12
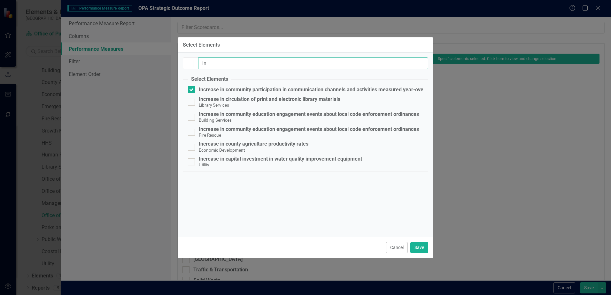
type input "i"
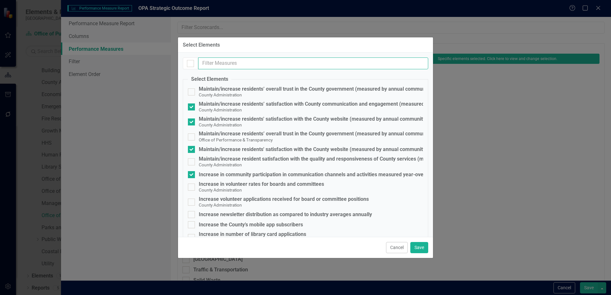
click at [297, 62] on input "text" at bounding box center [313, 64] width 230 height 12
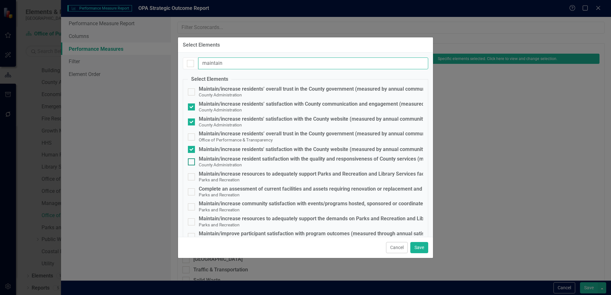
type input "maintain"
click at [227, 159] on div "Maintain/increase resident satisfaction with the quality and responsiveness of …" at bounding box center [355, 159] width 313 height 6
click at [192, 159] on input "Maintain/increase resident satisfaction with the quality and responsiveness of …" at bounding box center [190, 160] width 4 height 4
checkbox input "true"
drag, startPoint x: 243, startPoint y: 62, endPoint x: 165, endPoint y: 55, distance: 78.6
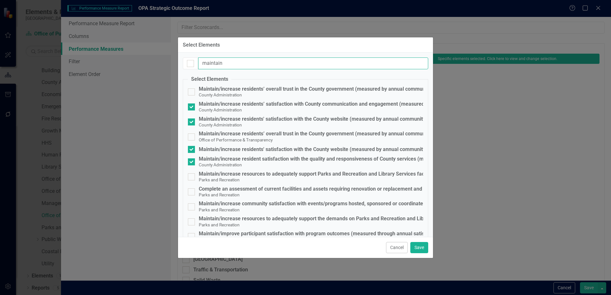
click at [165, 55] on div "Select Elements maintain Select Elements Maintain/increase residents’ overall t…" at bounding box center [305, 147] width 611 height 295
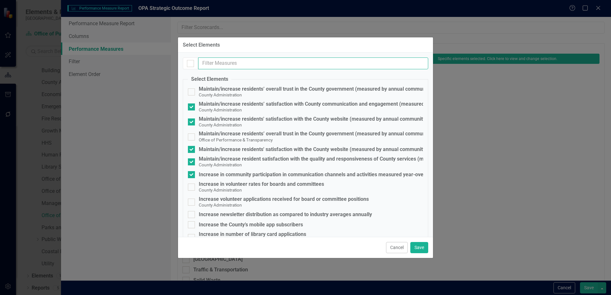
click at [232, 61] on input "text" at bounding box center [313, 64] width 230 height 12
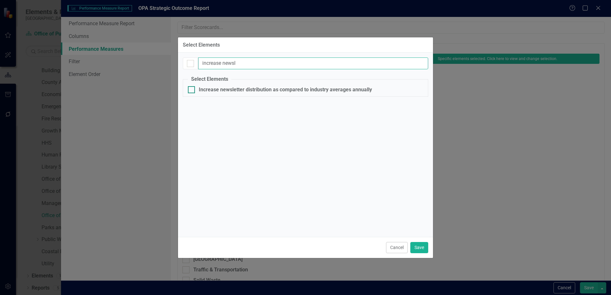
type input "increase newsl"
click at [225, 91] on div "Increase newsletter distribution as compared to industry averages annually" at bounding box center [285, 90] width 173 height 6
click at [192, 90] on input "Increase newsletter distribution as compared to industry averages annually" at bounding box center [190, 88] width 4 height 4
checkbox input "true"
drag, startPoint x: 244, startPoint y: 64, endPoint x: 185, endPoint y: 58, distance: 59.7
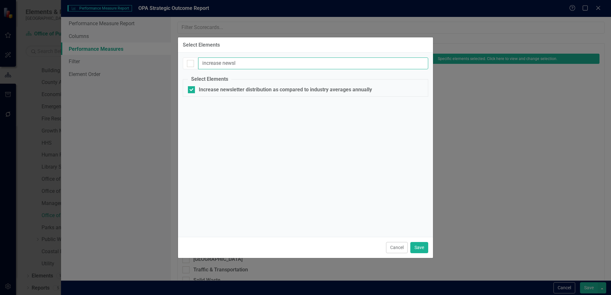
click at [185, 58] on div "increase newsl" at bounding box center [305, 64] width 245 height 12
type input "increase the co"
click at [203, 93] on div "Increase the County’s mobile app subscribers" at bounding box center [251, 90] width 104 height 6
click at [192, 90] on input "Increase the County’s mobile app subscribers" at bounding box center [190, 88] width 4 height 4
checkbox input "true"
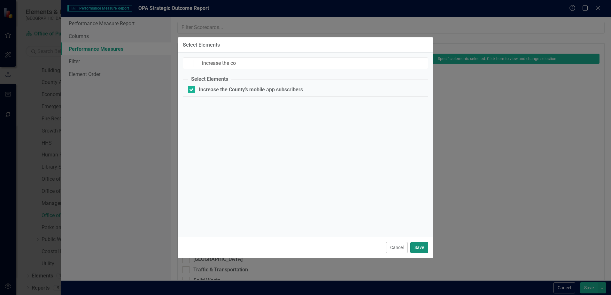
click at [422, 246] on button "Save" at bounding box center [419, 247] width 18 height 11
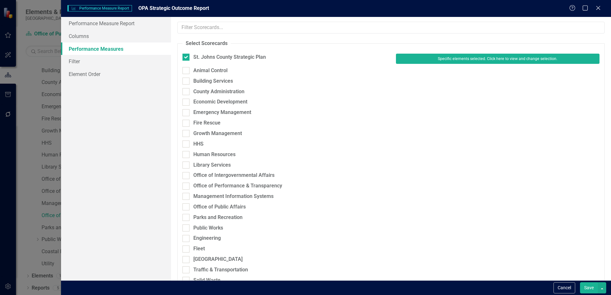
click at [591, 291] on button "Save" at bounding box center [589, 287] width 18 height 11
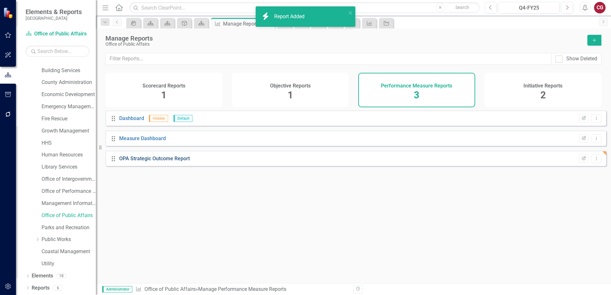
click at [150, 161] on link "OPA Strategic Outcome Report" at bounding box center [154, 159] width 71 height 6
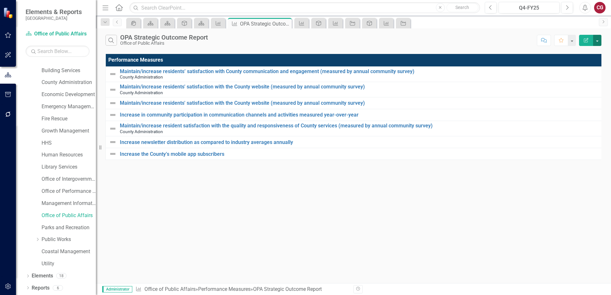
click at [598, 42] on button "button" at bounding box center [597, 40] width 8 height 11
click at [574, 48] on link "Edit Report Edit Report" at bounding box center [575, 52] width 50 height 12
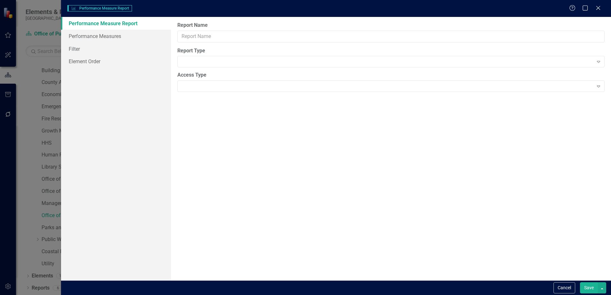
type input "OPA Strategic Outcome Report"
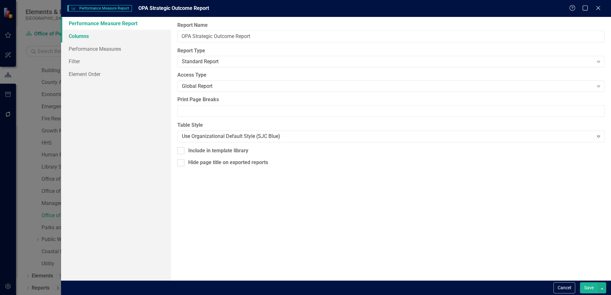
click at [72, 38] on link "Columns" at bounding box center [116, 36] width 110 height 13
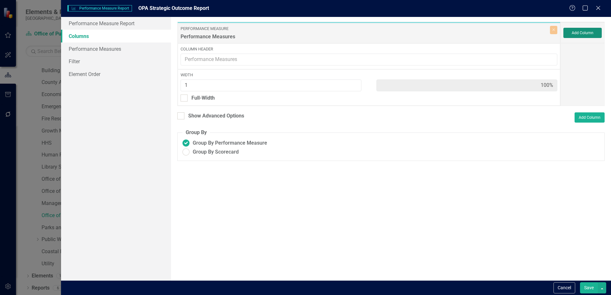
click at [583, 34] on button "Add Column" at bounding box center [582, 33] width 38 height 10
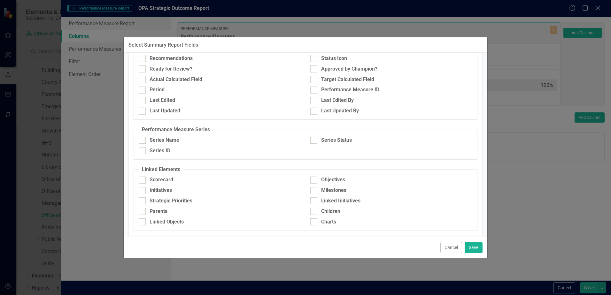
scroll to position [170, 0]
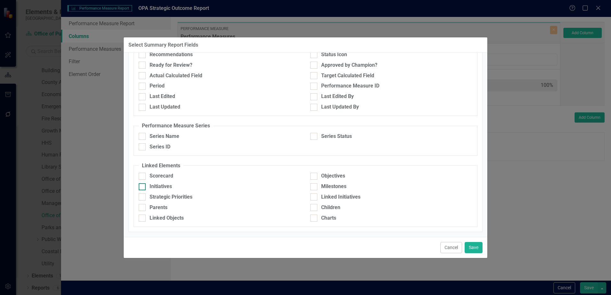
click at [154, 185] on div "Initiatives" at bounding box center [161, 186] width 22 height 7
click at [143, 185] on input "Initiatives" at bounding box center [141, 185] width 4 height 4
checkbox input "true"
click at [154, 197] on div "Strategic Priorities" at bounding box center [171, 197] width 43 height 7
click at [143, 197] on input "Strategic Priorities" at bounding box center [141, 196] width 4 height 4
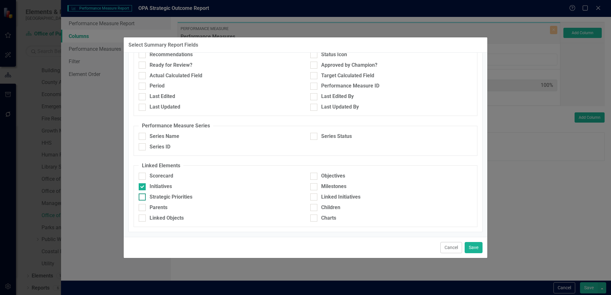
checkbox input "true"
click at [328, 176] on div "Objectives" at bounding box center [333, 176] width 24 height 7
click at [314, 176] on input "Objectives" at bounding box center [312, 175] width 4 height 4
checkbox input "true"
click at [326, 186] on div "Milestones" at bounding box center [333, 186] width 25 height 7
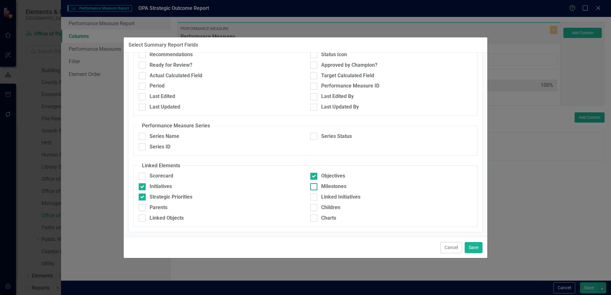
click at [314, 186] on input "Milestones" at bounding box center [312, 185] width 4 height 4
checkbox input "true"
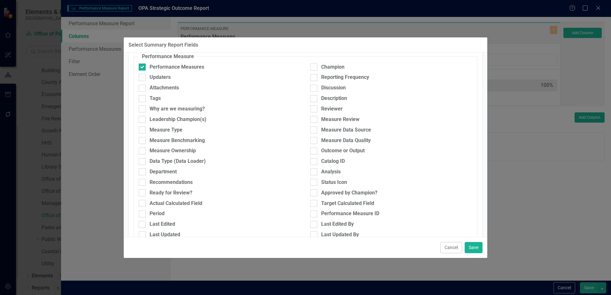
scroll to position [74, 0]
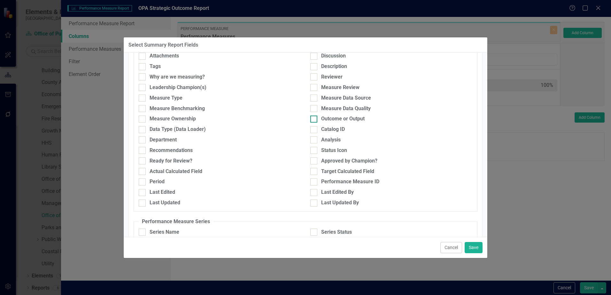
click at [351, 120] on div "Outcome or Output" at bounding box center [342, 118] width 43 height 7
click at [314, 120] on input "Outcome or Output" at bounding box center [312, 118] width 4 height 4
checkbox input "true"
click at [474, 246] on button "Save" at bounding box center [473, 247] width 18 height 11
type input "17%"
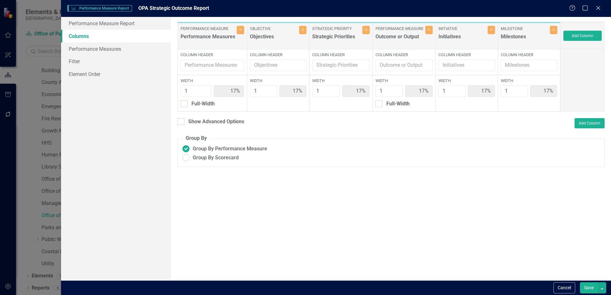
click at [594, 289] on button "Save" at bounding box center [589, 287] width 18 height 11
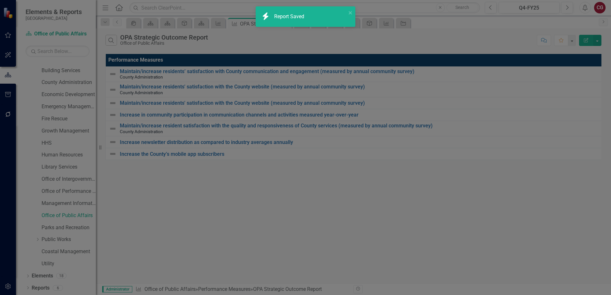
radio input "true"
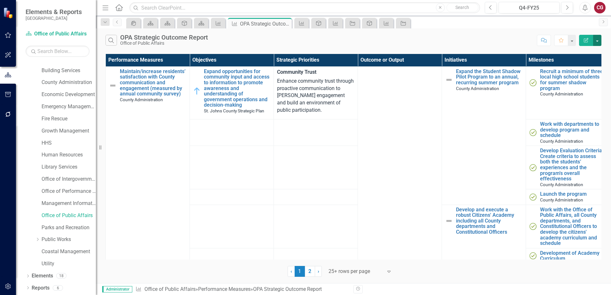
click at [595, 43] on button "button" at bounding box center [597, 40] width 8 height 11
click at [574, 55] on link "Edit Report Edit Report" at bounding box center [575, 52] width 50 height 12
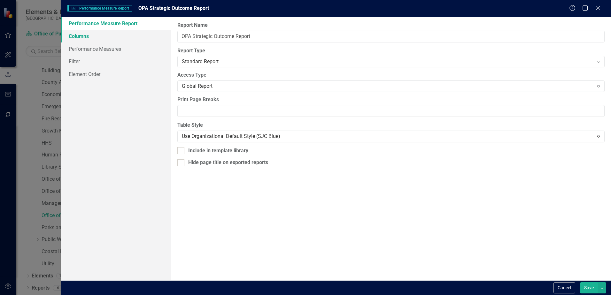
click at [84, 35] on link "Columns" at bounding box center [116, 36] width 110 height 13
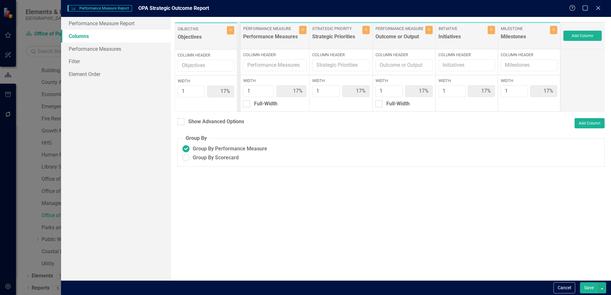
drag, startPoint x: 265, startPoint y: 40, endPoint x: 193, endPoint y: 40, distance: 71.6
click at [193, 40] on div "Performance Measure Performance Measures Close Column Header Width 1 17% Full-W…" at bounding box center [368, 67] width 383 height 90
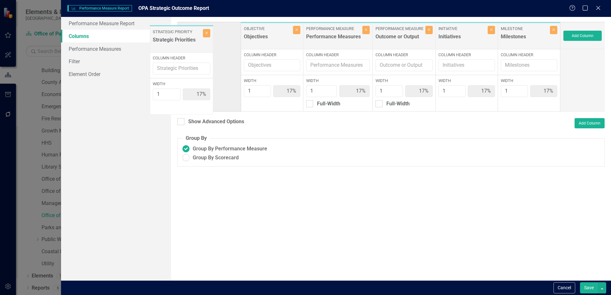
drag, startPoint x: 337, startPoint y: 41, endPoint x: 178, endPoint y: 44, distance: 158.8
click at [178, 44] on div "Objective Objectives Close Column Header Width 1 17% Performance Measure Perfor…" at bounding box center [368, 67] width 383 height 90
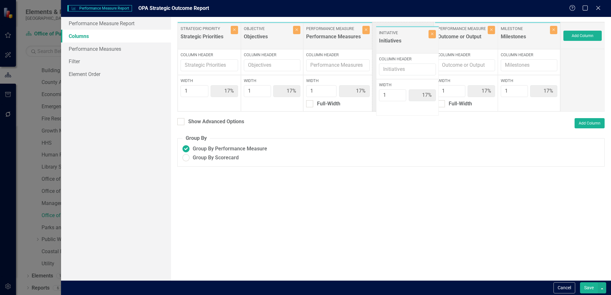
drag, startPoint x: 453, startPoint y: 44, endPoint x: 408, endPoint y: 48, distance: 45.2
click at [394, 48] on div "Strategic Priority Strategic Priorities Close Column Header Width 1 17% Objecti…" at bounding box center [368, 67] width 383 height 90
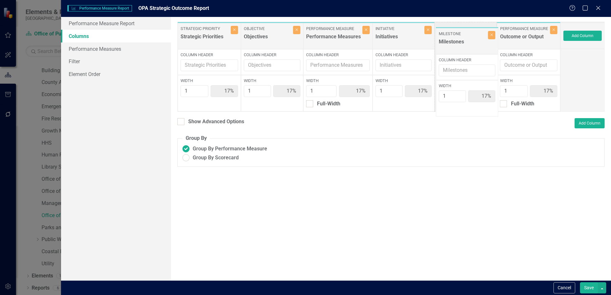
drag, startPoint x: 516, startPoint y: 42, endPoint x: 454, endPoint y: 47, distance: 62.2
click at [454, 47] on div "Strategic Priority Strategic Priorities Close Column Header Width 1 17% Objecti…" at bounding box center [368, 67] width 383 height 90
click at [594, 288] on button "Save" at bounding box center [589, 287] width 18 height 11
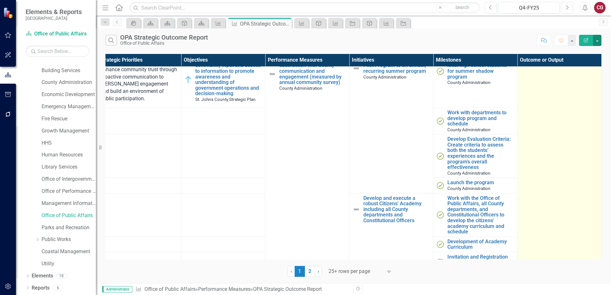
scroll to position [0, 13]
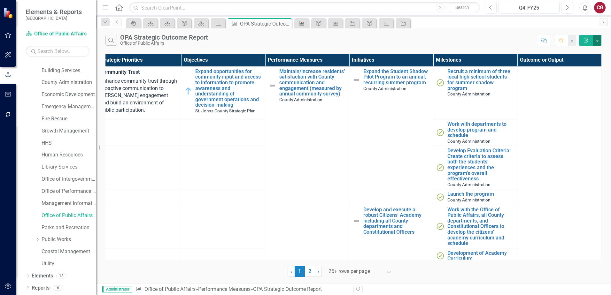
click at [599, 42] on button "button" at bounding box center [597, 40] width 8 height 11
click at [574, 50] on link "Edit Report Edit Report" at bounding box center [575, 52] width 50 height 12
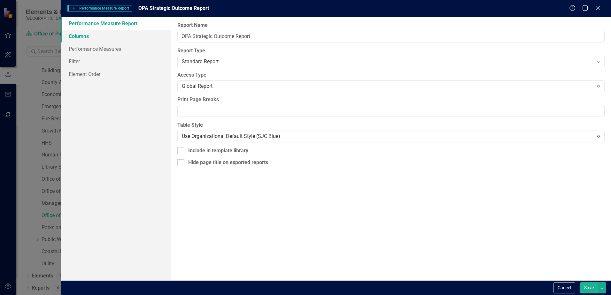
click at [79, 36] on link "Columns" at bounding box center [116, 36] width 110 height 13
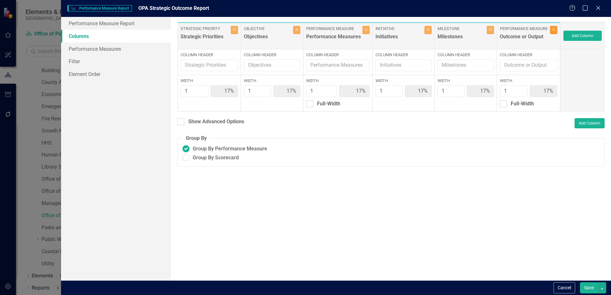
click at [554, 33] on button "Close" at bounding box center [553, 30] width 7 height 8
type input "20%"
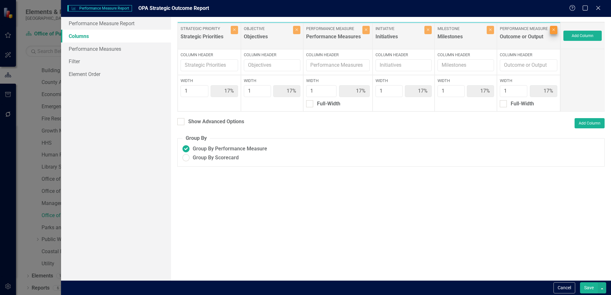
type input "20%"
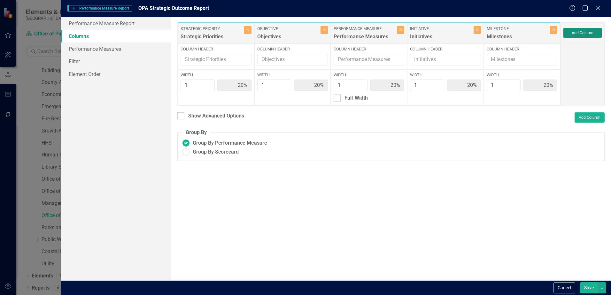
click at [597, 34] on button "Add Column" at bounding box center [582, 33] width 38 height 10
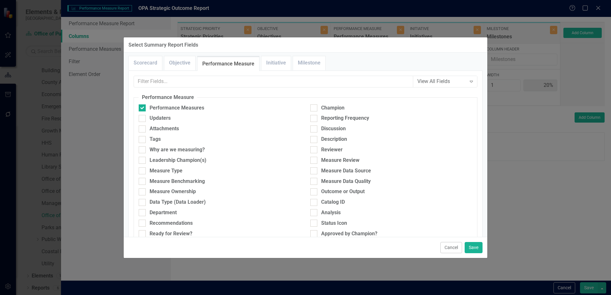
scroll to position [0, 0]
click at [183, 64] on link "Objective" at bounding box center [179, 65] width 31 height 14
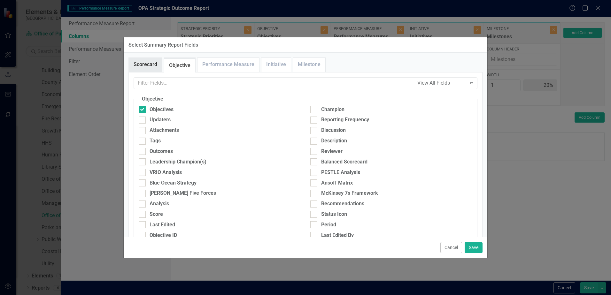
click at [154, 66] on link "Scorecard" at bounding box center [145, 65] width 33 height 14
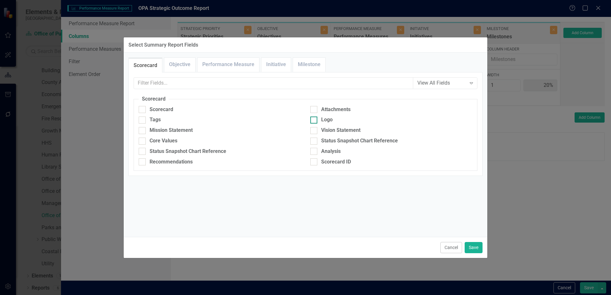
click at [315, 118] on div at bounding box center [313, 120] width 7 height 7
click at [314, 118] on input "Logo" at bounding box center [312, 119] width 4 height 4
checkbox input "true"
click at [189, 63] on link "Objective" at bounding box center [179, 65] width 31 height 14
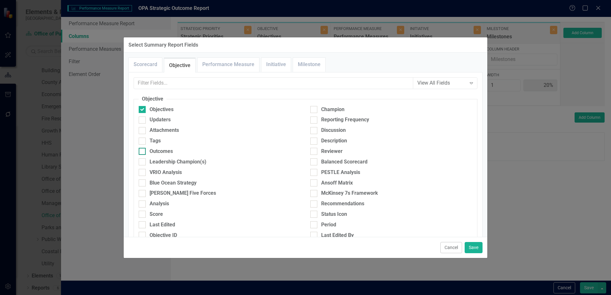
click at [168, 150] on div "Outcomes" at bounding box center [161, 151] width 23 height 7
click at [143, 150] on input "Outcomes" at bounding box center [141, 150] width 4 height 4
checkbox input "true"
click at [473, 244] on button "Save" at bounding box center [473, 247] width 18 height 11
type input "14%"
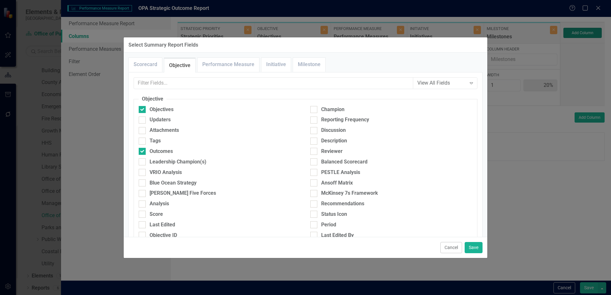
type input "14%"
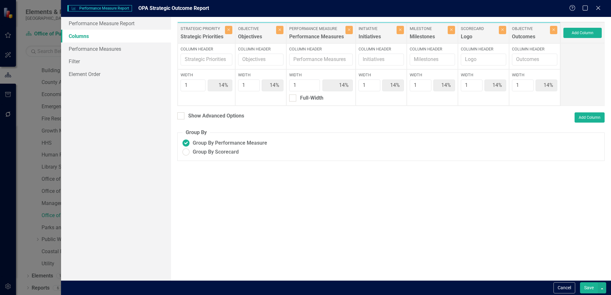
click at [593, 291] on button "Save" at bounding box center [589, 287] width 18 height 11
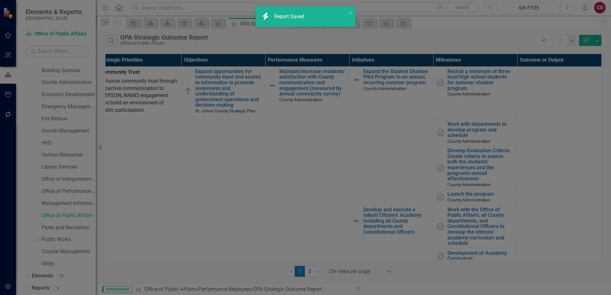
radio input "false"
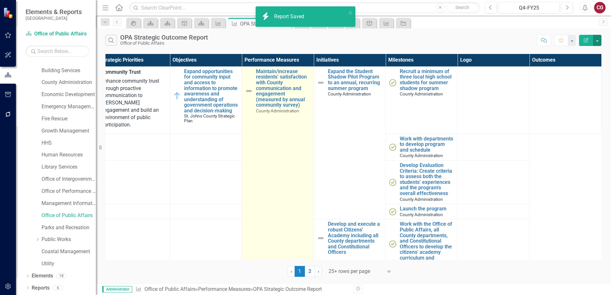
scroll to position [0, 12]
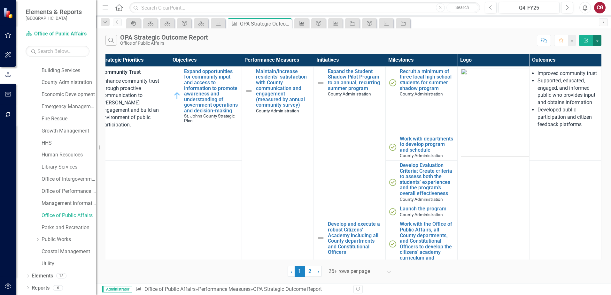
click at [599, 42] on button "button" at bounding box center [597, 40] width 8 height 11
click at [576, 52] on link "Edit Report Edit Report" at bounding box center [575, 52] width 50 height 12
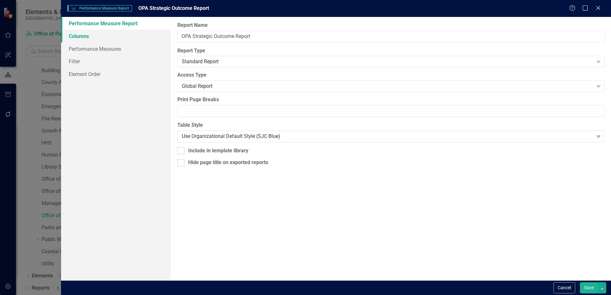
click at [82, 36] on link "Columns" at bounding box center [116, 36] width 110 height 13
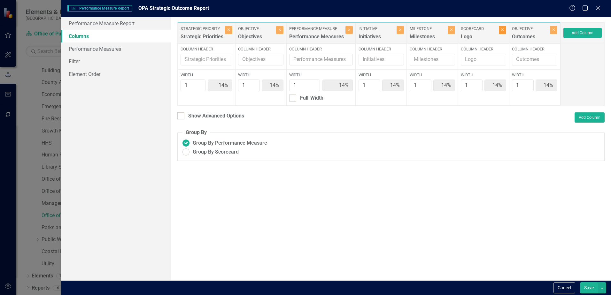
click at [502, 33] on button "Close" at bounding box center [502, 30] width 7 height 8
type input "17%"
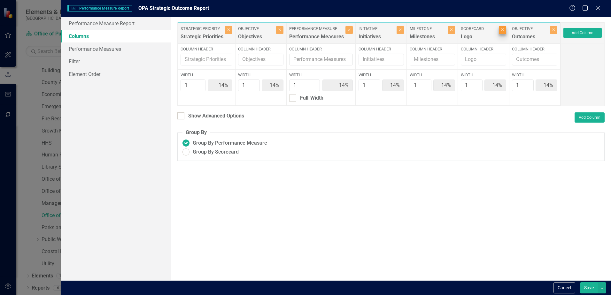
type input "17%"
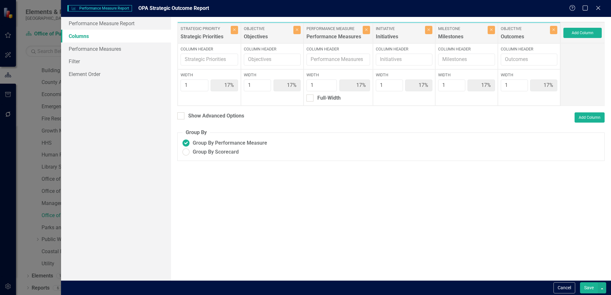
click at [583, 288] on button "Save" at bounding box center [589, 287] width 18 height 11
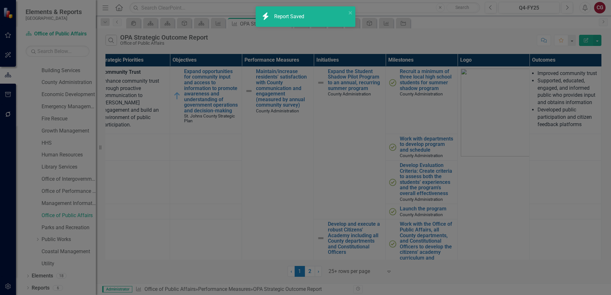
radio input "false"
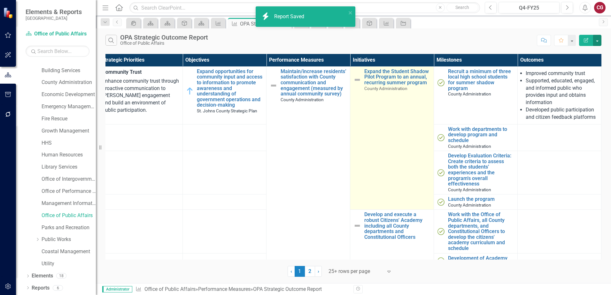
scroll to position [0, 12]
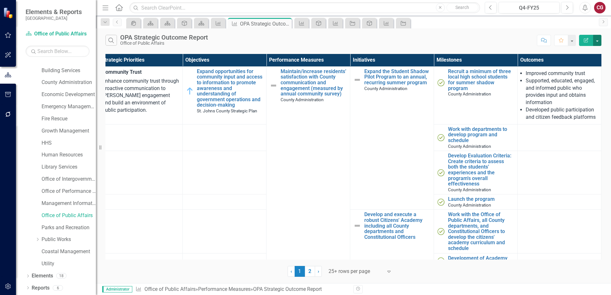
click at [596, 42] on button "button" at bounding box center [597, 40] width 8 height 11
click at [564, 49] on link "Edit Report Edit Report" at bounding box center [575, 52] width 50 height 12
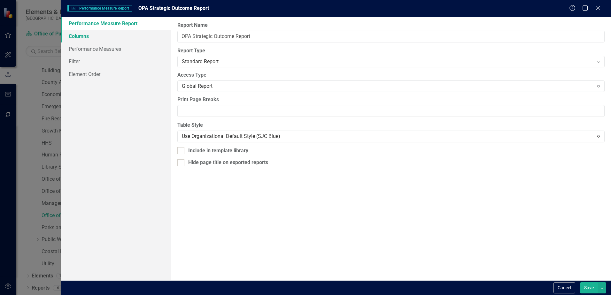
click at [120, 36] on link "Columns" at bounding box center [116, 36] width 110 height 13
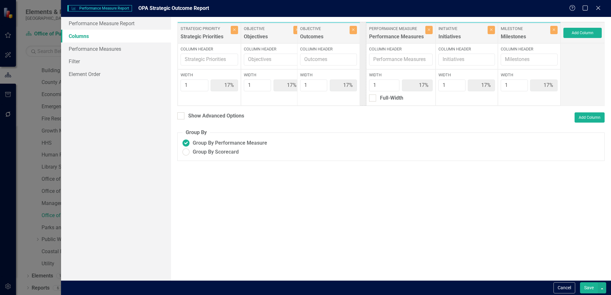
drag, startPoint x: 524, startPoint y: 30, endPoint x: 326, endPoint y: 29, distance: 197.4
click at [326, 29] on div "Strategic Priority Strategic Priorities Close Column Header Width 1 17% Objecti…" at bounding box center [368, 64] width 383 height 84
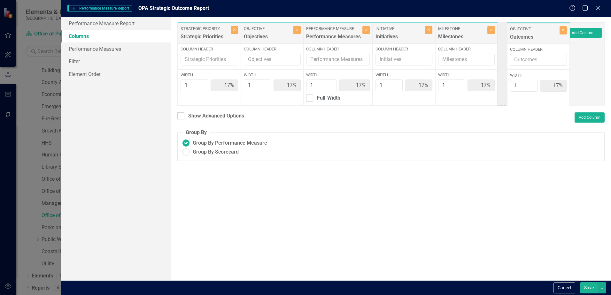
drag, startPoint x: 323, startPoint y: 35, endPoint x: 526, endPoint y: 36, distance: 202.5
click at [526, 36] on div "Strategic Priority Strategic Priorities Close Column Header Width 1 17% Objecti…" at bounding box center [368, 64] width 383 height 84
click at [587, 286] on button "Save" at bounding box center [589, 287] width 18 height 11
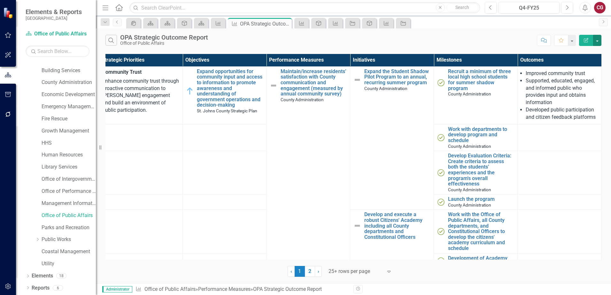
scroll to position [0, 0]
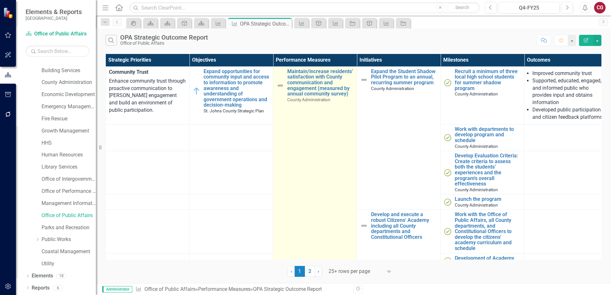
click at [279, 86] on img at bounding box center [280, 86] width 8 height 8
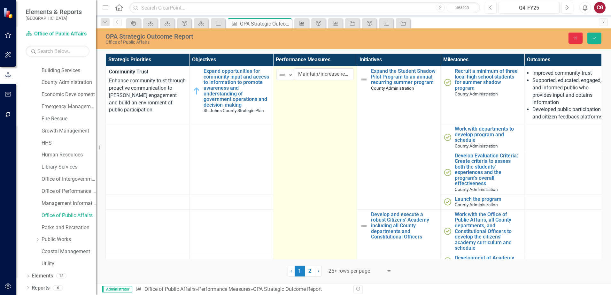
click at [579, 40] on button "Close" at bounding box center [575, 38] width 14 height 11
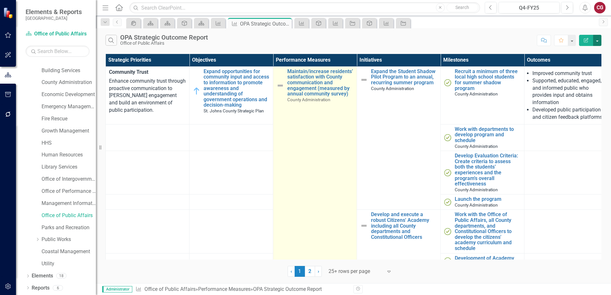
click at [595, 42] on button "button" at bounding box center [597, 40] width 8 height 11
click at [578, 64] on link "PDF Export to PDF" at bounding box center [575, 65] width 50 height 12
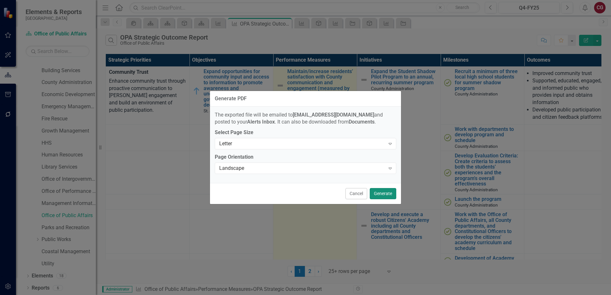
click at [372, 192] on button "Generate" at bounding box center [383, 193] width 27 height 11
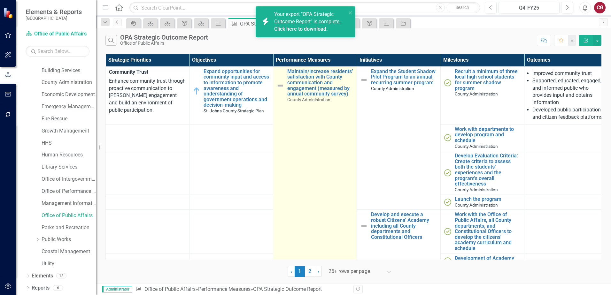
click at [313, 27] on link "Click here to download." at bounding box center [301, 29] width 54 height 6
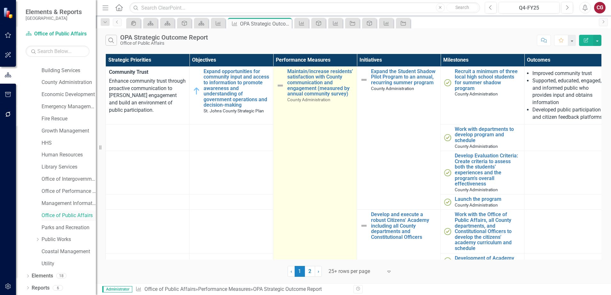
click at [58, 213] on link "Office of Public Affairs" at bounding box center [69, 215] width 54 height 7
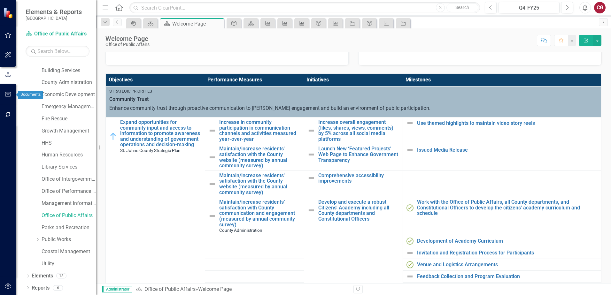
click at [7, 93] on icon "button" at bounding box center [8, 94] width 6 height 5
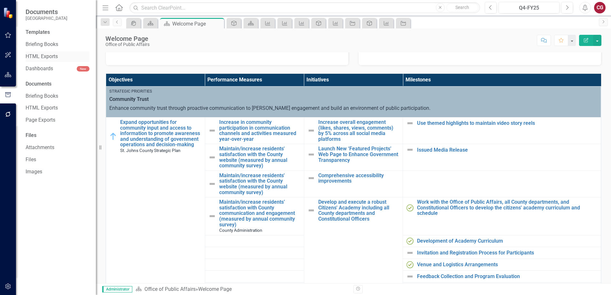
click at [47, 56] on link "HTML Exports" at bounding box center [58, 56] width 64 height 7
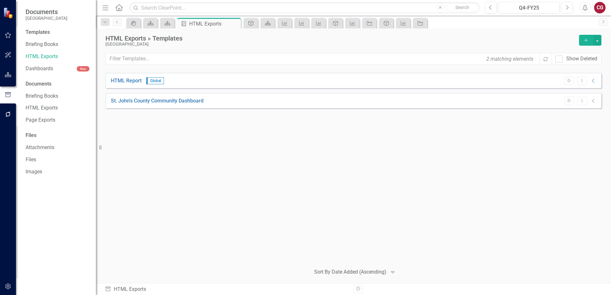
click at [35, 87] on div "Documents" at bounding box center [58, 84] width 64 height 7
click at [35, 106] on link "HTML Exports" at bounding box center [58, 107] width 64 height 7
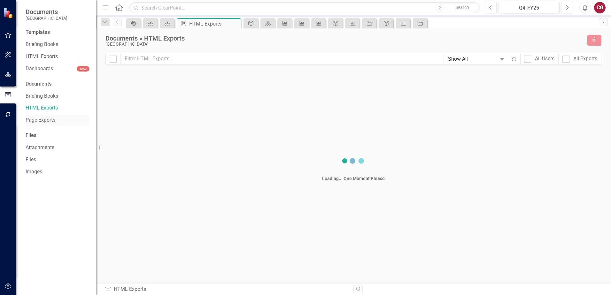
click at [34, 121] on link "Page Exports" at bounding box center [58, 120] width 64 height 7
checkbox input "false"
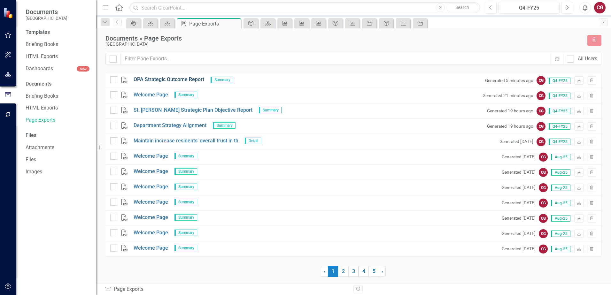
click at [145, 79] on link "OPA Strategic Outcome Report" at bounding box center [169, 79] width 71 height 7
click at [11, 54] on icon "button" at bounding box center [8, 54] width 7 height 5
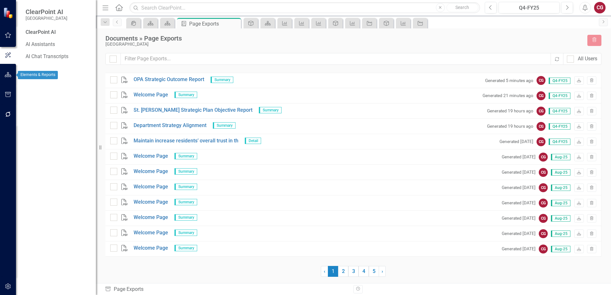
click at [9, 75] on icon "button" at bounding box center [8, 74] width 7 height 5
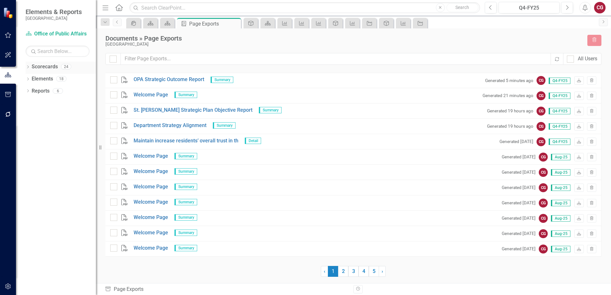
click at [27, 67] on icon "Dropdown" at bounding box center [28, 68] width 4 height 4
click at [32, 78] on icon at bounding box center [32, 78] width 2 height 3
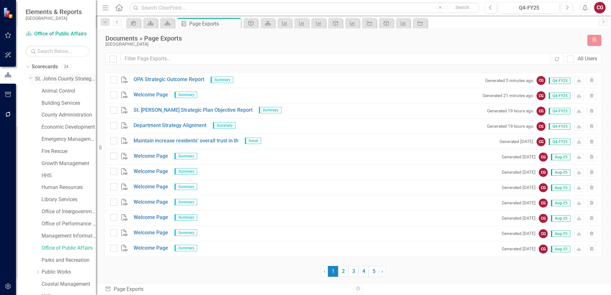
click at [46, 81] on link "St. Johns County Strategic Plan" at bounding box center [65, 78] width 61 height 7
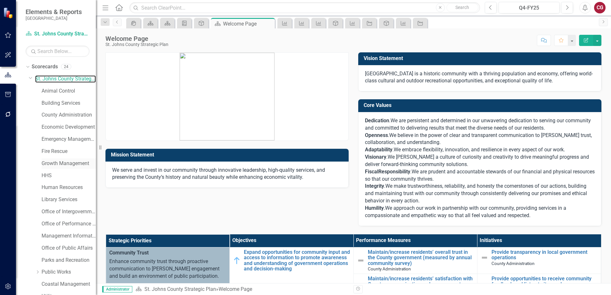
scroll to position [33, 0]
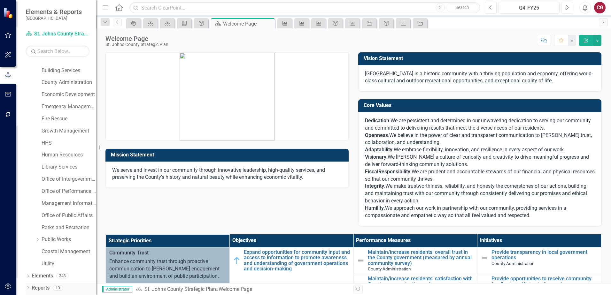
click at [43, 287] on link "Reports" at bounding box center [41, 288] width 18 height 7
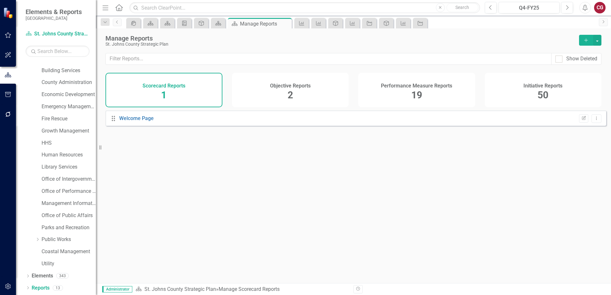
click at [288, 88] on div "2" at bounding box center [290, 95] width 5 height 14
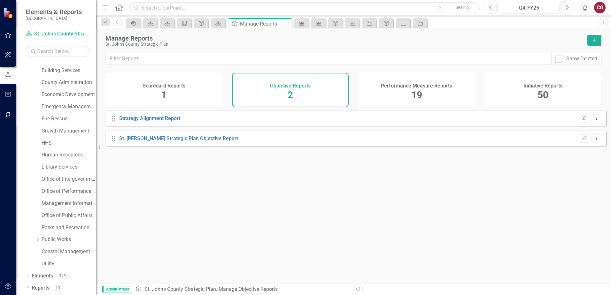
click at [437, 90] on div "Performance Measure Reports 19" at bounding box center [416, 90] width 117 height 35
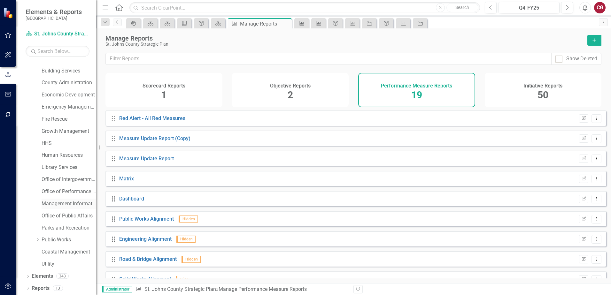
scroll to position [33, 0]
click at [55, 215] on link "Office of Public Affairs" at bounding box center [69, 215] width 54 height 7
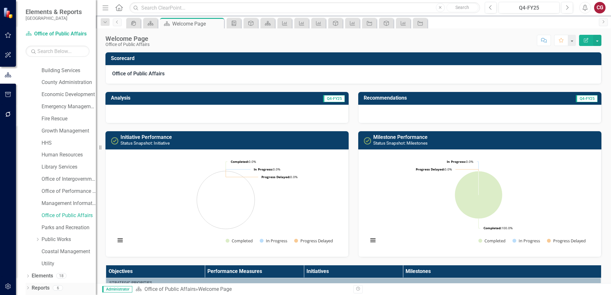
click at [53, 288] on div "6" at bounding box center [58, 287] width 10 height 5
click at [47, 287] on link "Reports" at bounding box center [41, 288] width 18 height 7
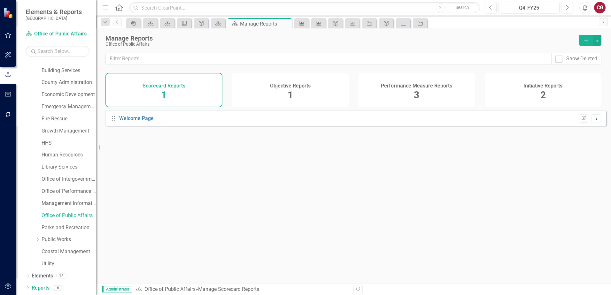
click at [417, 91] on span "3" at bounding box center [416, 94] width 5 height 11
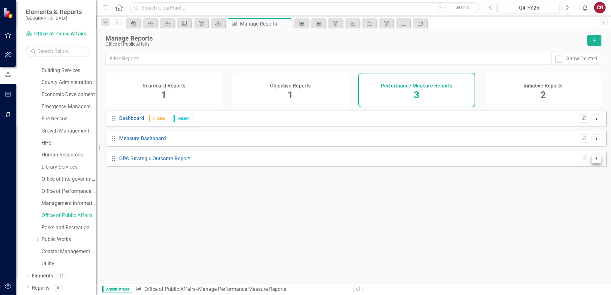
click at [594, 161] on icon "Dropdown Menu" at bounding box center [596, 159] width 5 height 4
click at [574, 173] on link "Edit Report Edit Report" at bounding box center [569, 174] width 53 height 12
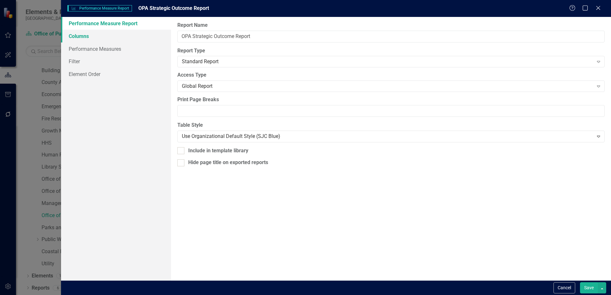
click at [89, 41] on link "Columns" at bounding box center [116, 36] width 110 height 13
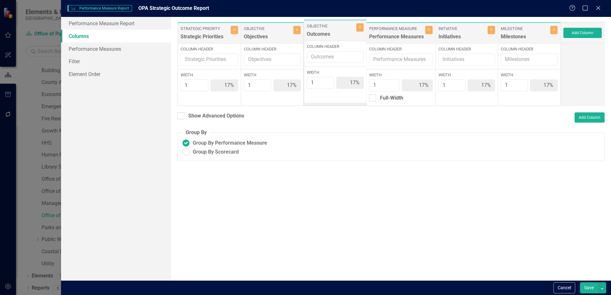
drag, startPoint x: 515, startPoint y: 34, endPoint x: 321, endPoint y: 31, distance: 193.6
click at [321, 31] on div "Strategic Priority Strategic Priorities Close Column Header Width 1 17% Objecti…" at bounding box center [368, 64] width 383 height 84
click at [588, 288] on button "Save" at bounding box center [589, 287] width 18 height 11
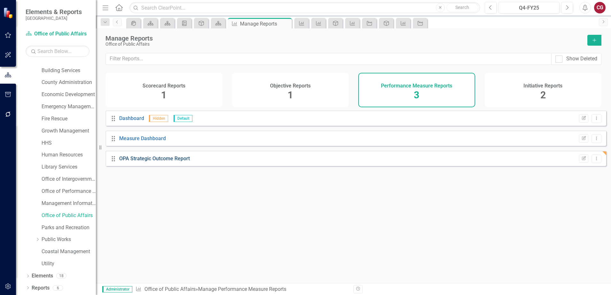
click at [155, 162] on link "OPA Strategic Outcome Report" at bounding box center [154, 159] width 71 height 6
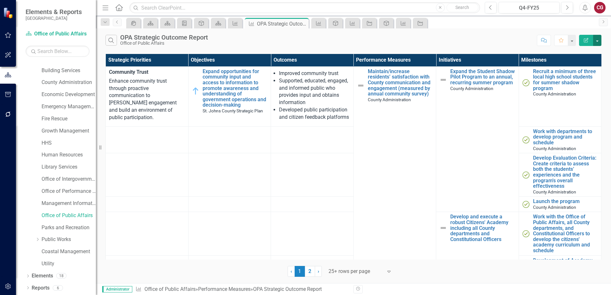
click at [598, 42] on button "button" at bounding box center [597, 40] width 8 height 11
click at [587, 54] on link "Edit Report Edit Report" at bounding box center [575, 52] width 50 height 12
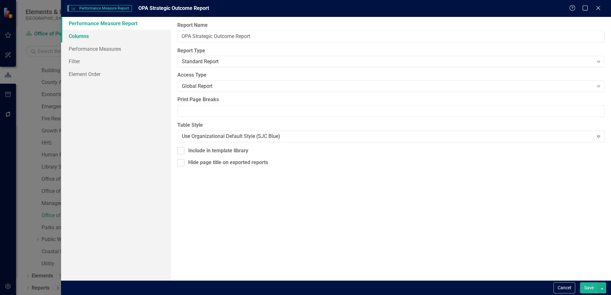
click at [108, 38] on link "Columns" at bounding box center [116, 36] width 110 height 13
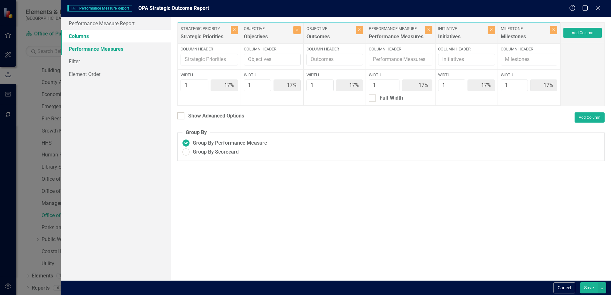
click at [106, 50] on link "Performance Measures" at bounding box center [116, 48] width 110 height 13
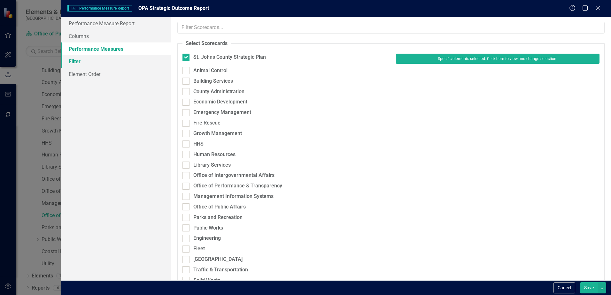
click at [99, 65] on link "Filter" at bounding box center [116, 61] width 110 height 13
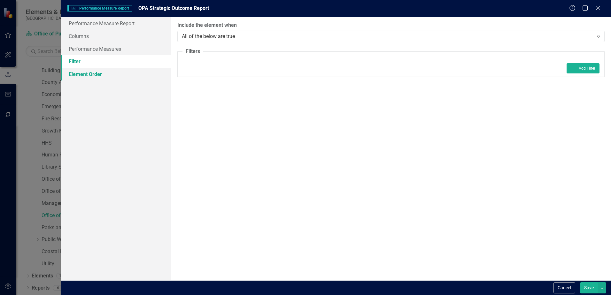
click at [94, 75] on link "Element Order" at bounding box center [116, 74] width 110 height 13
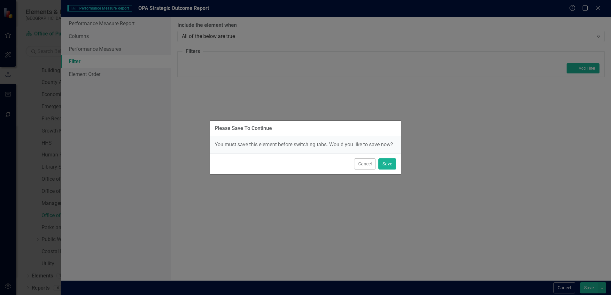
click at [376, 168] on div "Cancel Save" at bounding box center [305, 163] width 191 height 21
click at [379, 167] on button "Save" at bounding box center [387, 163] width 18 height 11
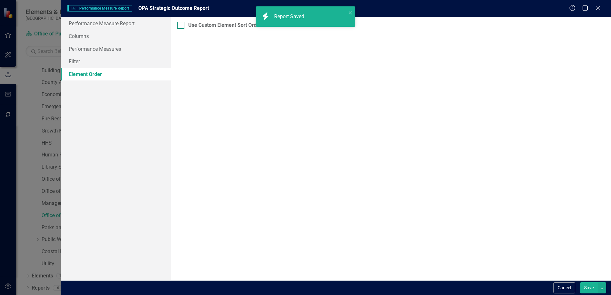
click at [182, 27] on div at bounding box center [180, 25] width 7 height 7
click at [181, 26] on input "Use Custom Element Sort Order" at bounding box center [179, 24] width 4 height 4
checkbox input "true"
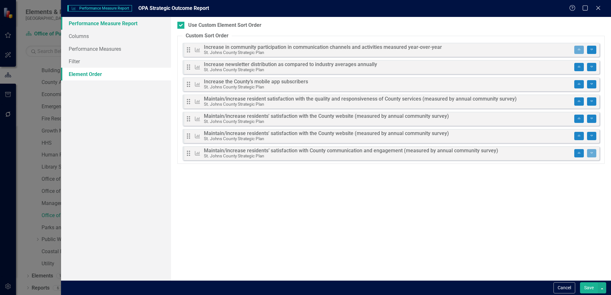
click at [134, 22] on link "Performance Measure Report" at bounding box center [116, 23] width 110 height 13
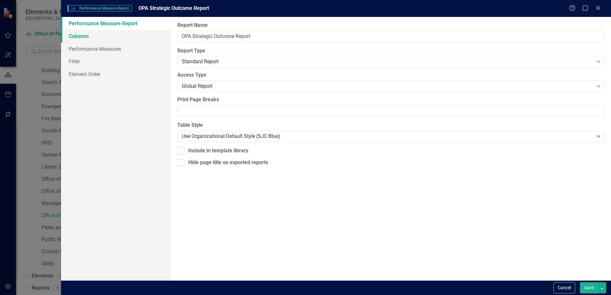
click at [82, 39] on link "Columns" at bounding box center [116, 36] width 110 height 13
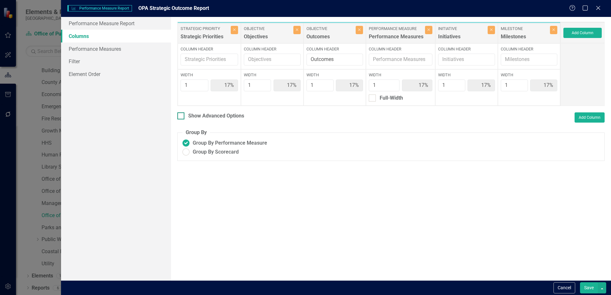
click at [230, 119] on div "Show Advanced Options" at bounding box center [216, 115] width 56 height 7
click at [181, 117] on input "Show Advanced Options" at bounding box center [179, 114] width 4 height 4
checkbox input "true"
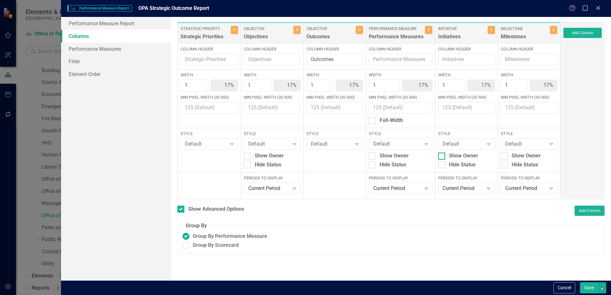
click at [468, 155] on div "Show Owner" at bounding box center [463, 155] width 29 height 7
click at [442, 155] on input "Show Owner" at bounding box center [440, 155] width 4 height 4
checkbox input "true"
click at [505, 156] on div at bounding box center [504, 156] width 7 height 7
click at [505, 156] on input "Show Owner" at bounding box center [503, 155] width 4 height 4
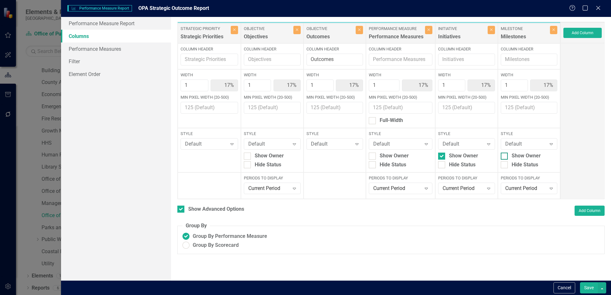
checkbox input "true"
click at [377, 155] on div "Show Owner" at bounding box center [401, 155] width 64 height 7
click at [373, 155] on input "Show Owner" at bounding box center [371, 155] width 4 height 4
checkbox input "true"
click at [262, 157] on div "Show Owner" at bounding box center [269, 155] width 29 height 7
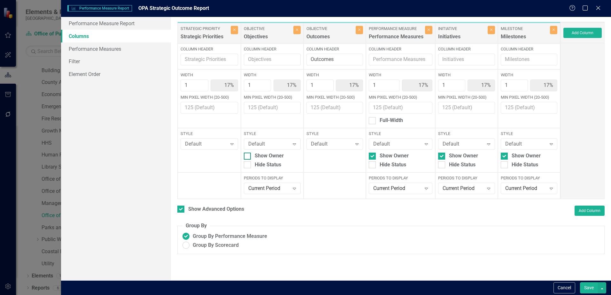
click at [248, 157] on input "Show Owner" at bounding box center [246, 155] width 4 height 4
checkbox input "true"
click at [593, 289] on button "Save" at bounding box center [589, 287] width 18 height 11
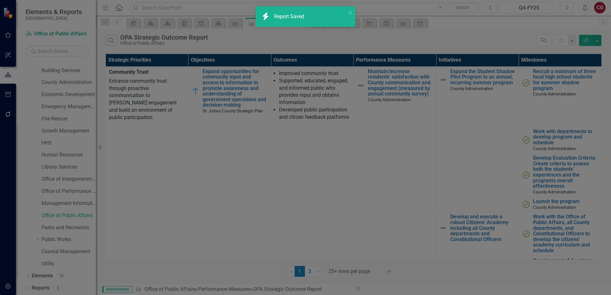
checkbox input "false"
radio input "true"
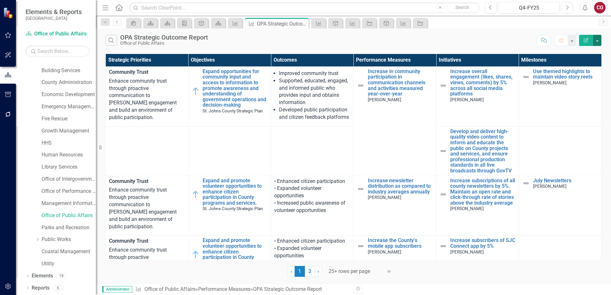
click at [595, 43] on button "button" at bounding box center [597, 40] width 8 height 11
click at [571, 54] on link "Edit Report Edit Report" at bounding box center [575, 52] width 50 height 12
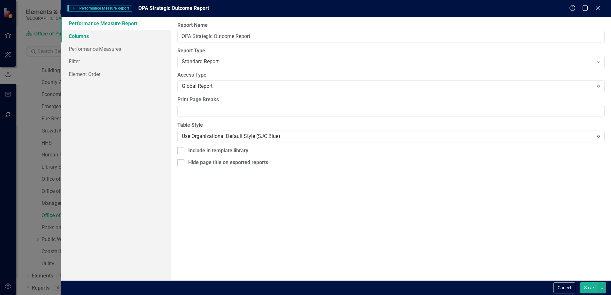
click at [90, 35] on link "Columns" at bounding box center [116, 36] width 110 height 13
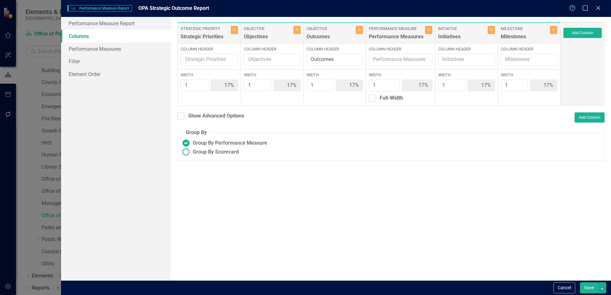
click at [185, 152] on ins at bounding box center [186, 152] width 10 height 10
click at [185, 152] on input "Group By Scorecard" at bounding box center [186, 152] width 10 height 10
radio input "true"
click at [196, 175] on div at bounding box center [195, 174] width 7 height 7
click at [196, 175] on input "Group By Strategic Priority" at bounding box center [194, 173] width 4 height 4
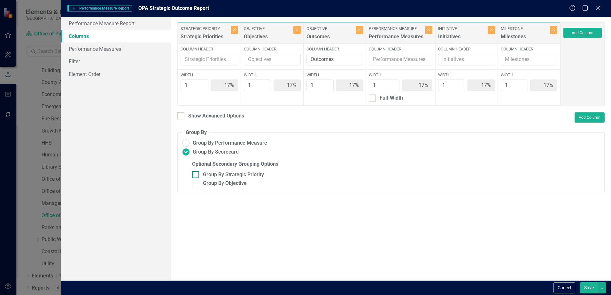
checkbox input "true"
click at [196, 185] on div at bounding box center [195, 183] width 7 height 7
click at [196, 184] on input "Group By Objective" at bounding box center [194, 182] width 4 height 4
checkbox input "true"
click at [587, 288] on button "Save" at bounding box center [589, 287] width 18 height 11
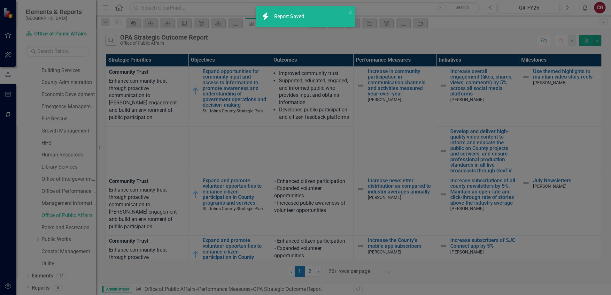
radio input "false"
checkbox input "false"
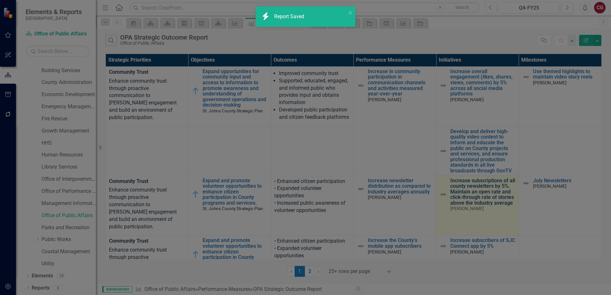
radio input "true"
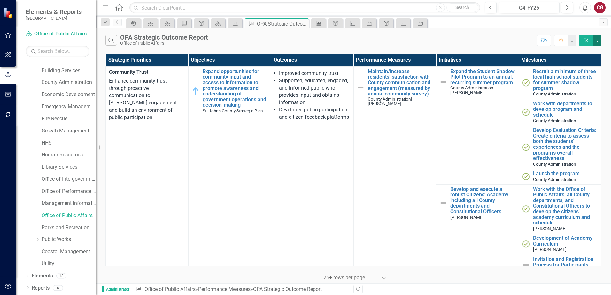
click at [596, 42] on button "button" at bounding box center [597, 40] width 8 height 11
click at [581, 63] on link "PDF Export to PDF" at bounding box center [575, 65] width 50 height 12
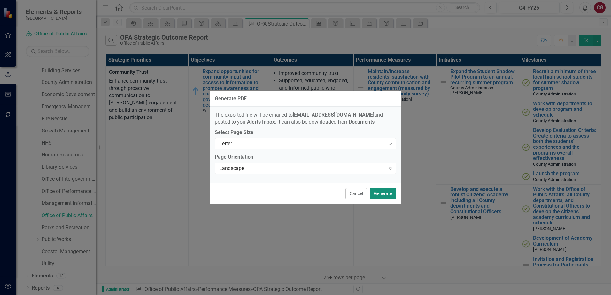
click at [384, 192] on button "Generate" at bounding box center [383, 193] width 27 height 11
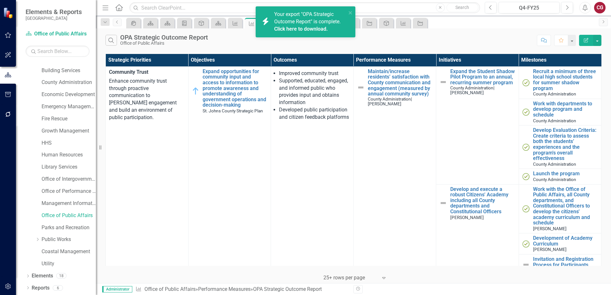
click at [312, 28] on link "Click here to download." at bounding box center [301, 29] width 54 height 6
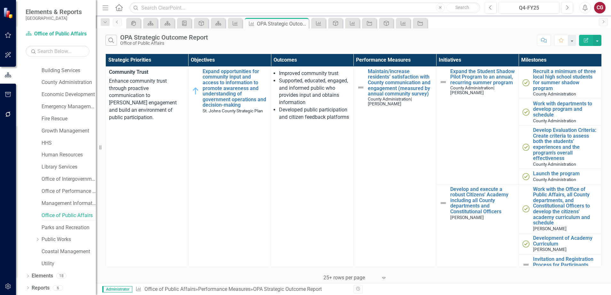
click at [70, 216] on link "Office of Public Affairs" at bounding box center [69, 215] width 54 height 7
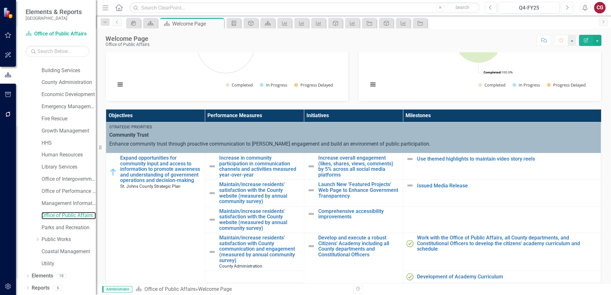
scroll to position [160, 0]
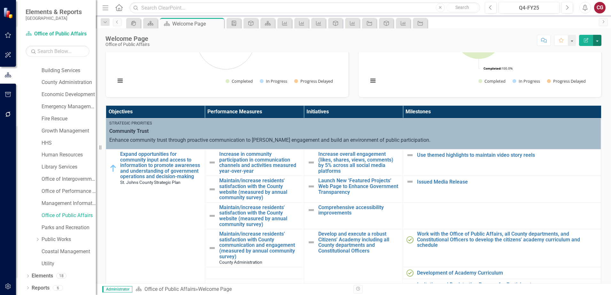
click at [598, 43] on button "button" at bounding box center [597, 40] width 8 height 11
click at [577, 91] on link "PDF Export to PDF" at bounding box center [575, 90] width 52 height 12
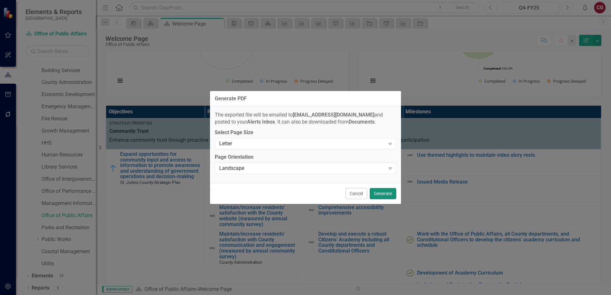
click at [389, 192] on button "Generate" at bounding box center [383, 193] width 27 height 11
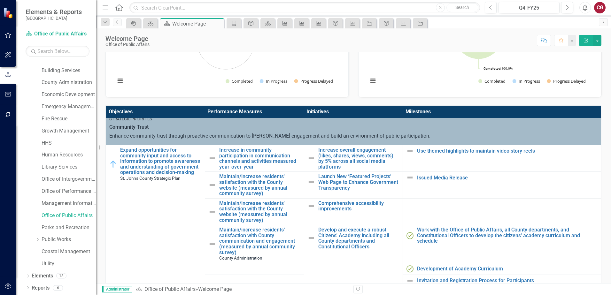
scroll to position [0, 0]
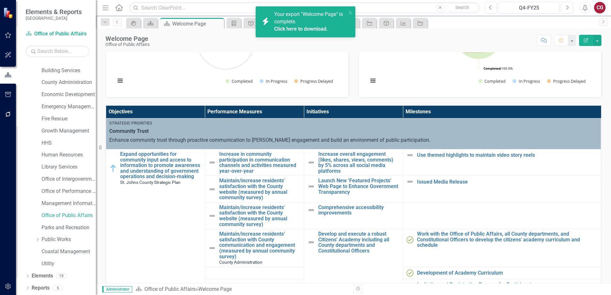
click at [318, 29] on link "Click here to download." at bounding box center [301, 29] width 54 height 6
